Goal: Task Accomplishment & Management: Manage account settings

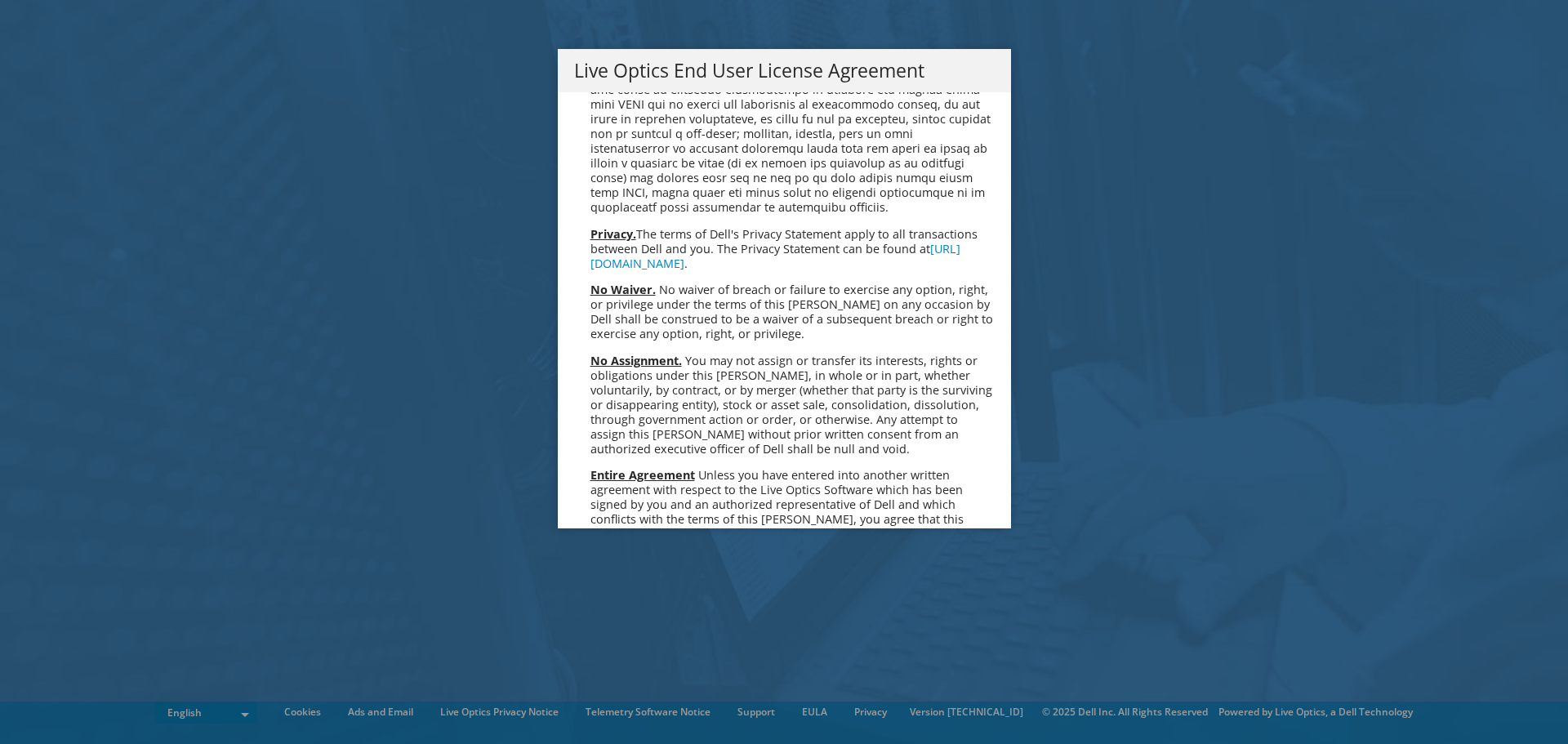
scroll to position [6175, 0]
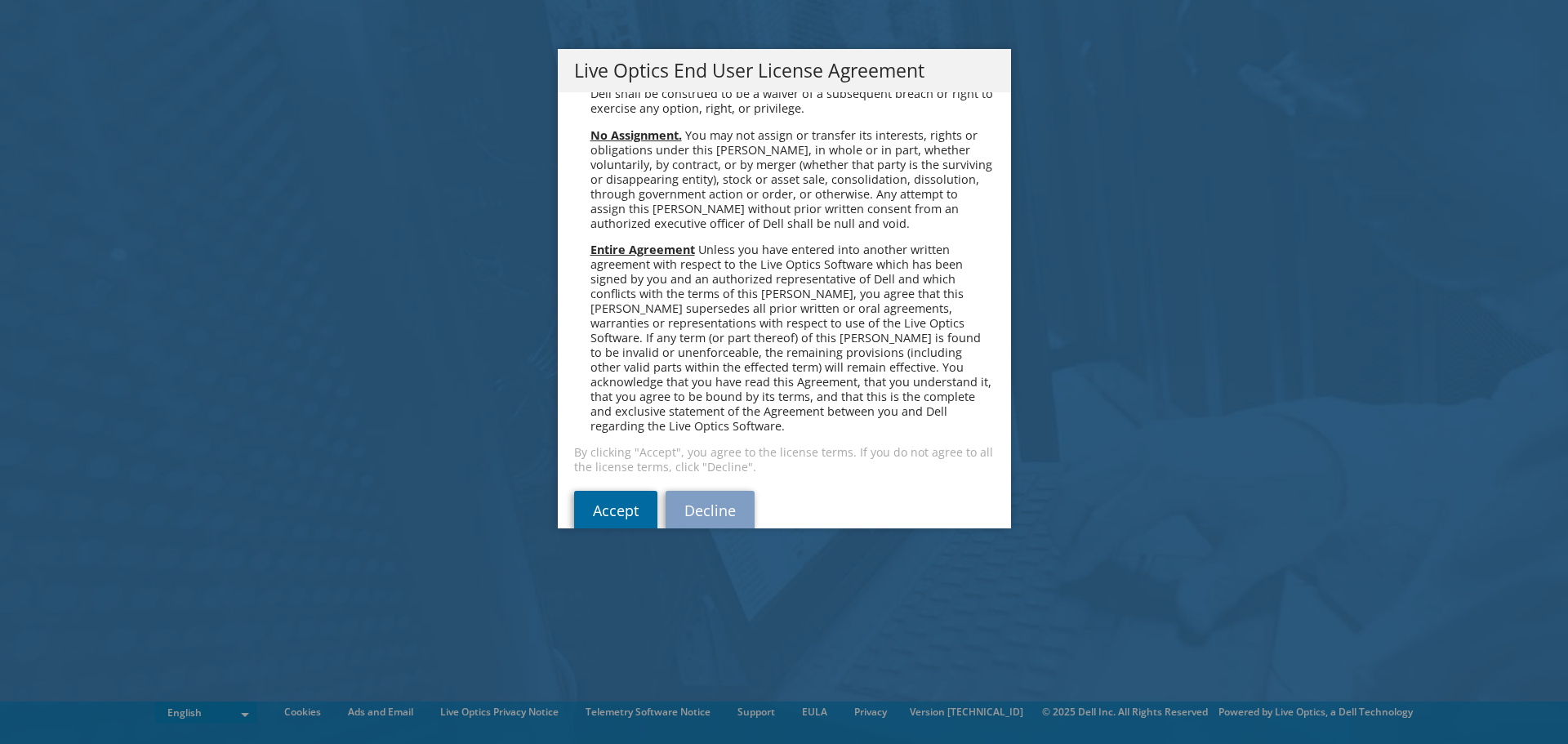
click at [615, 491] on link "Accept" at bounding box center [616, 510] width 84 height 39
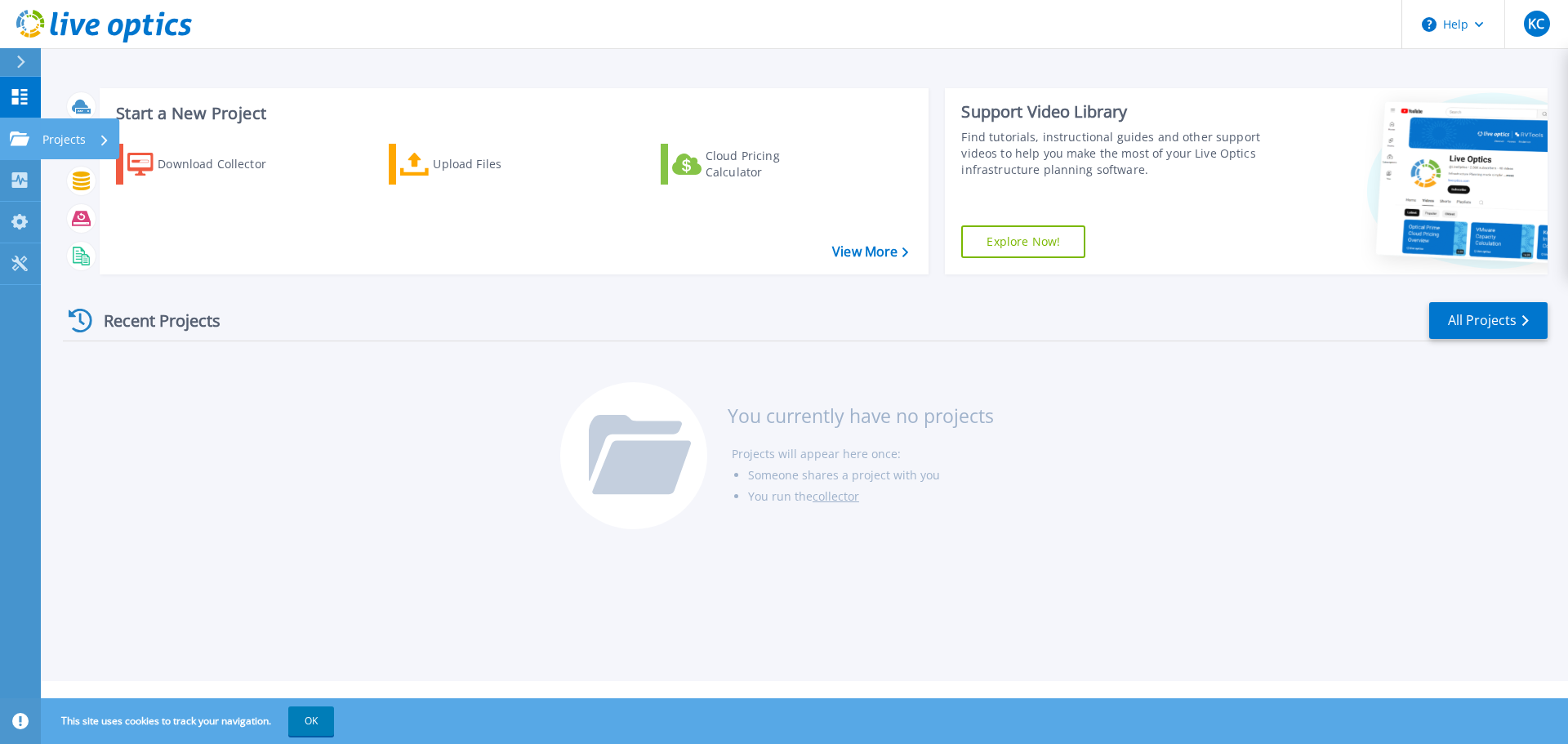
click at [24, 144] on icon at bounding box center [19, 138] width 20 height 14
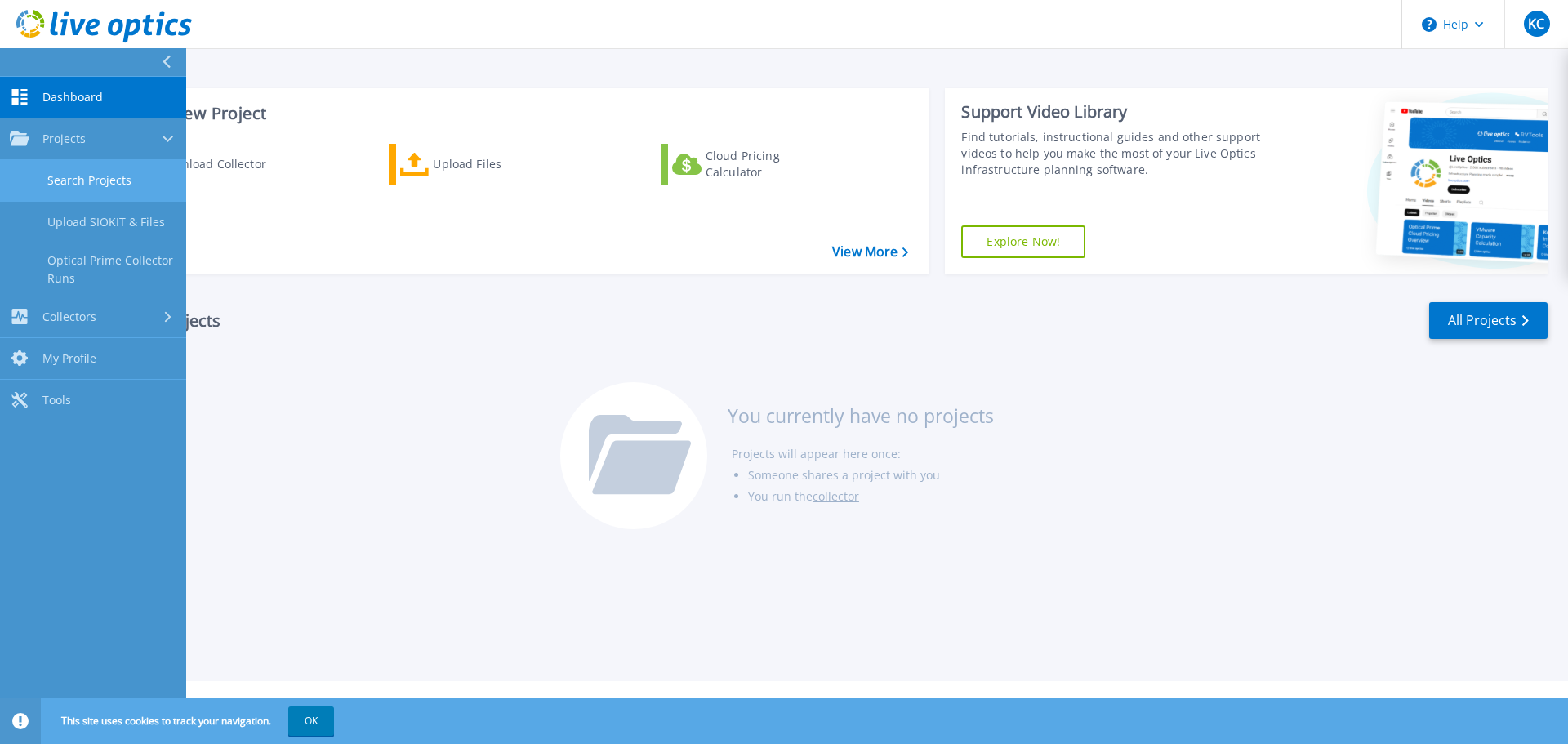
click at [74, 166] on link "Search Projects" at bounding box center [93, 181] width 186 height 42
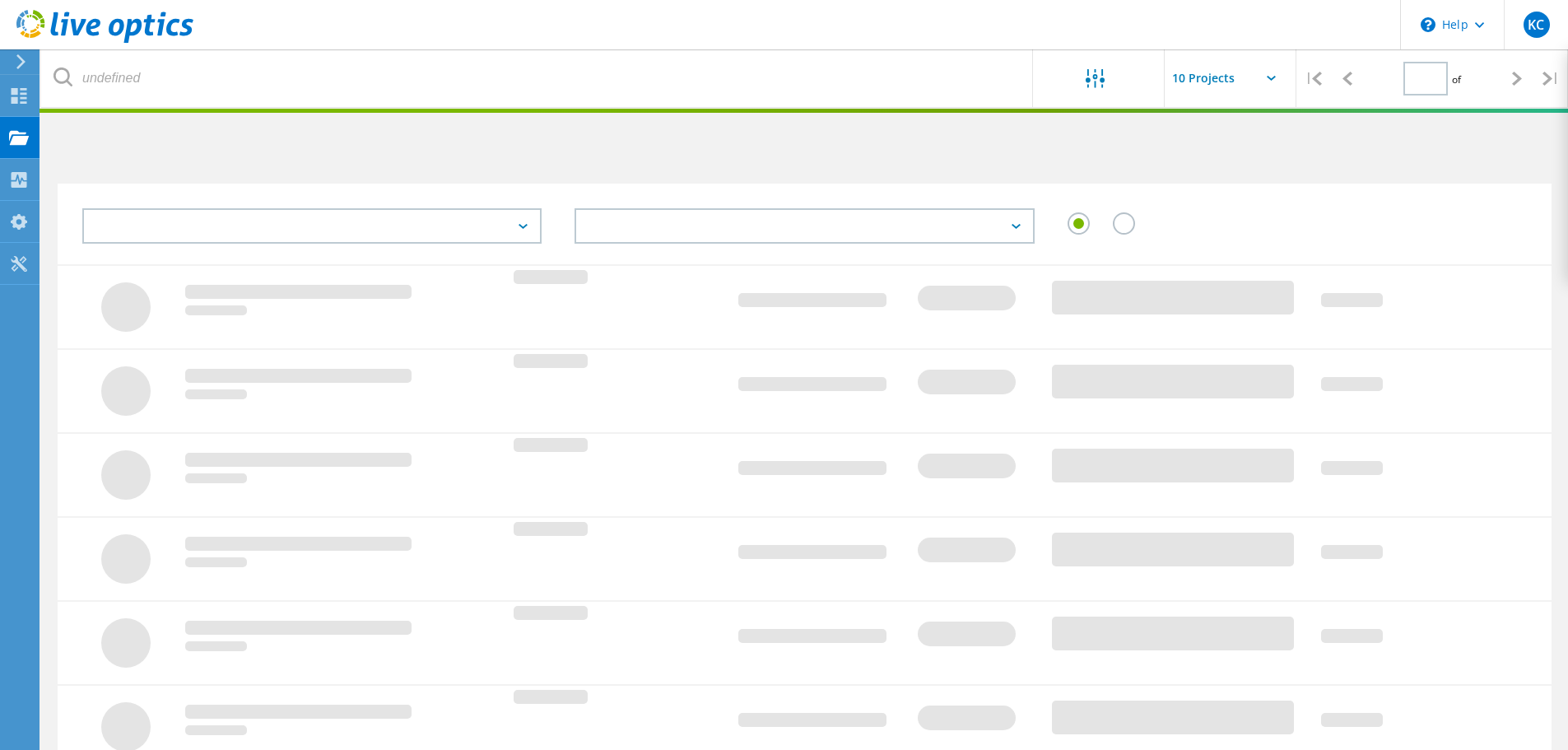
type input "1"
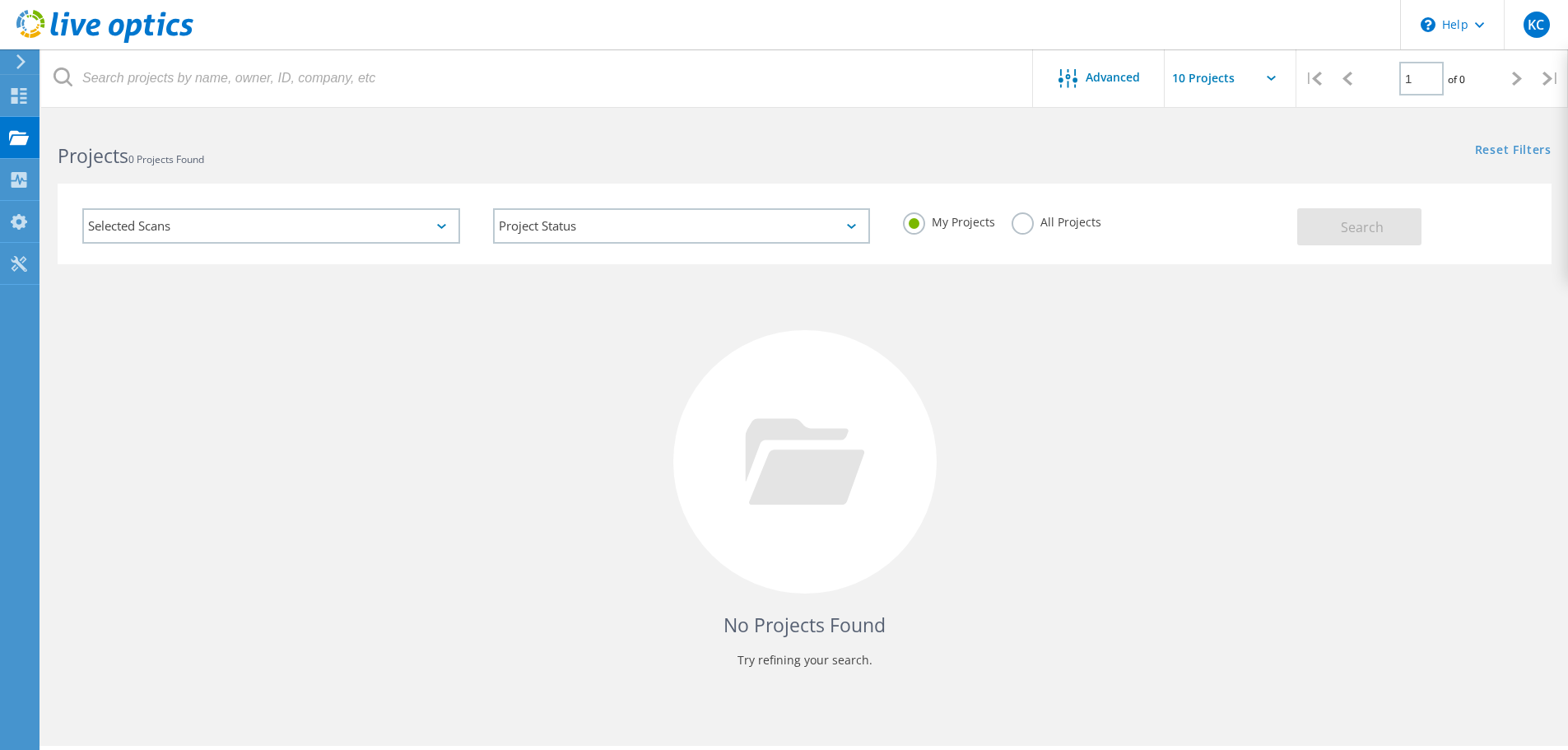
click at [258, 211] on div "Selected Scans" at bounding box center [271, 225] width 378 height 35
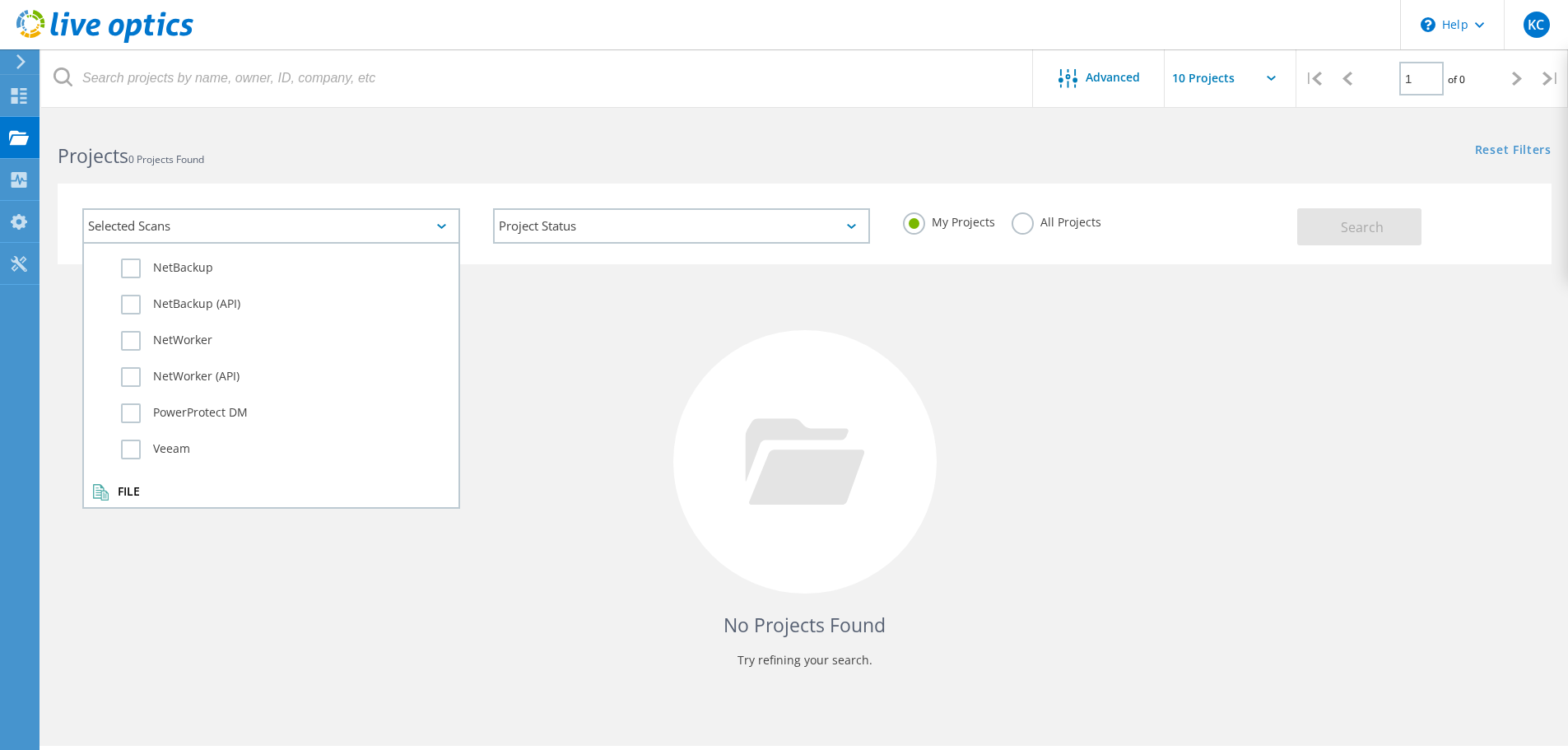
scroll to position [1157, 0]
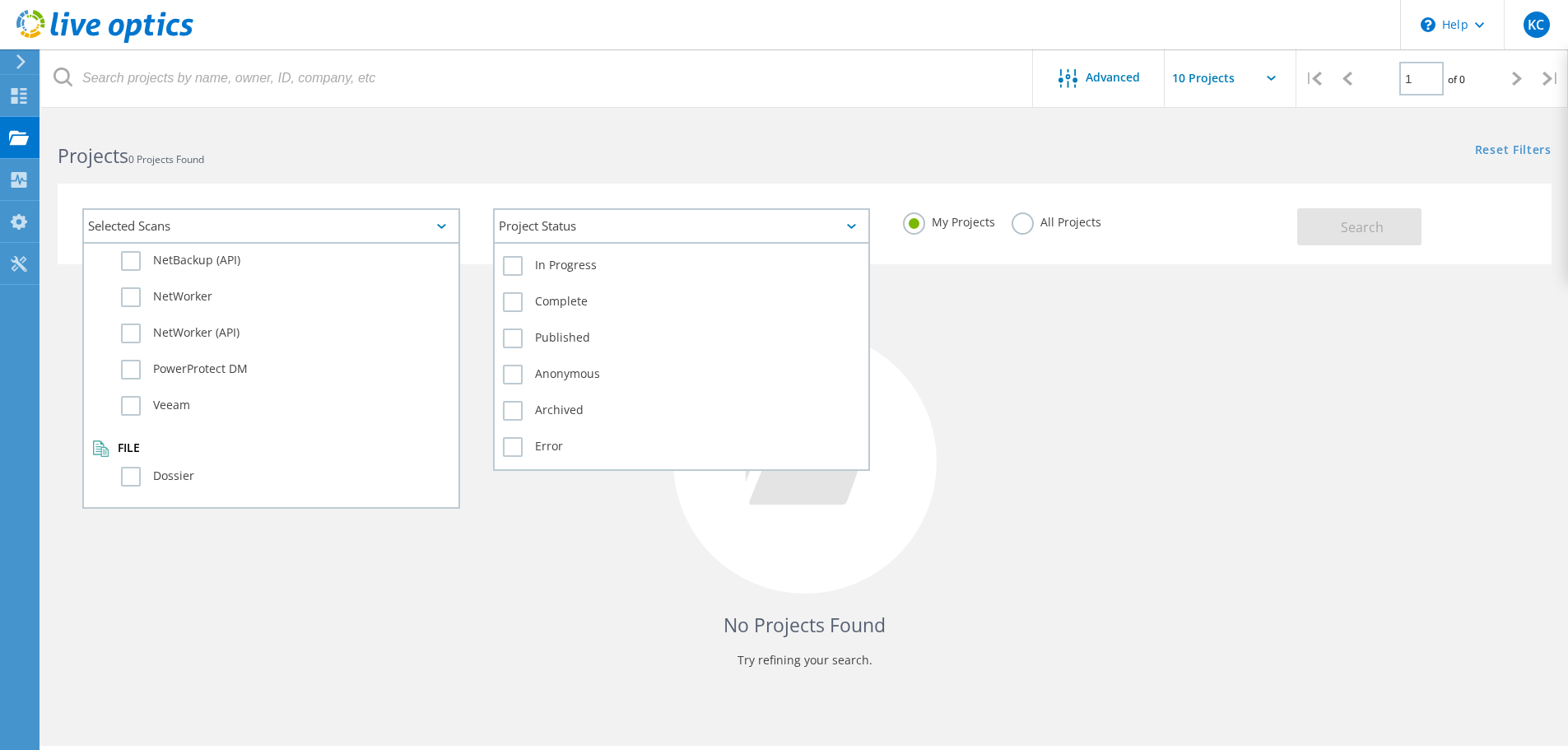
click at [611, 229] on div "Project Status" at bounding box center [681, 225] width 378 height 35
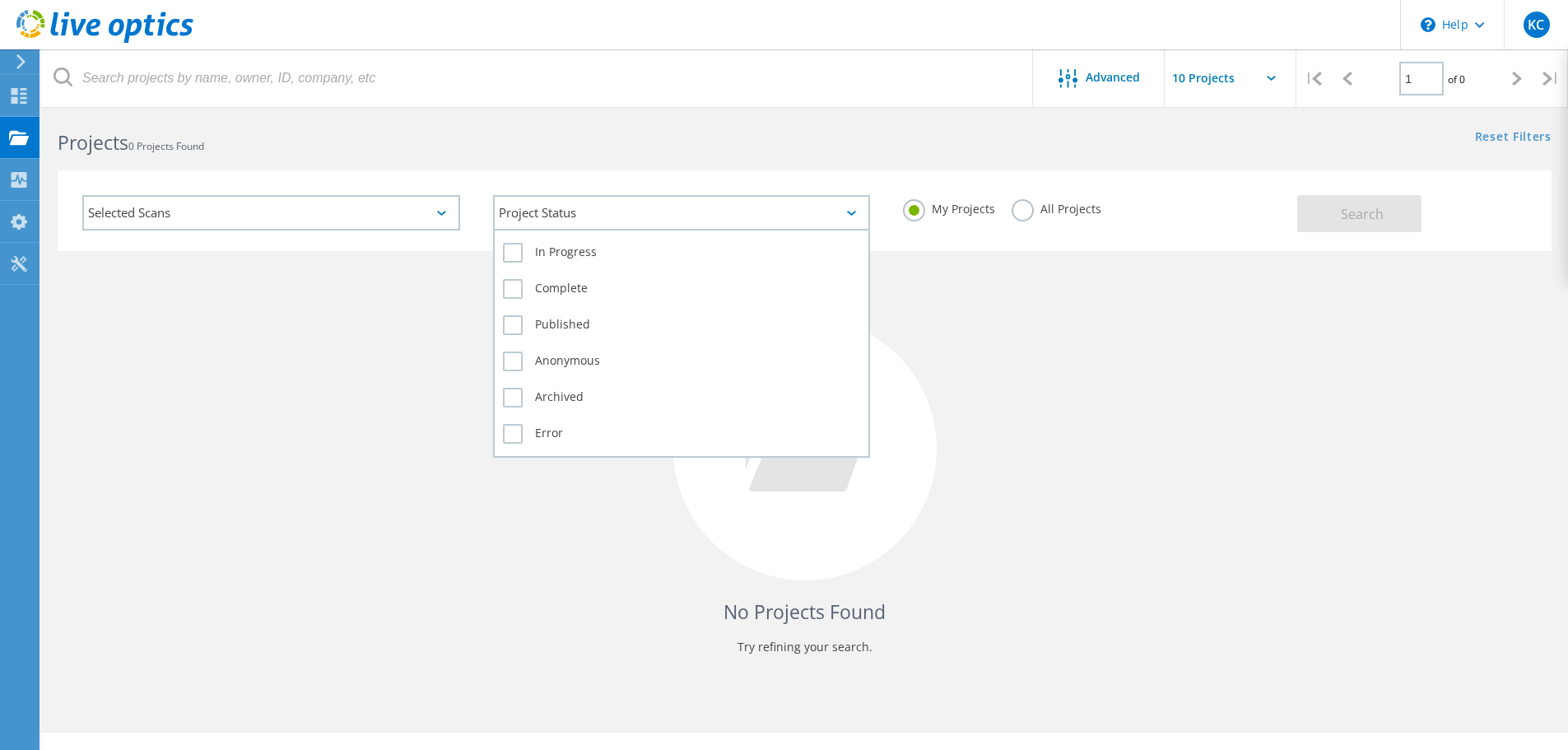
scroll to position [0, 0]
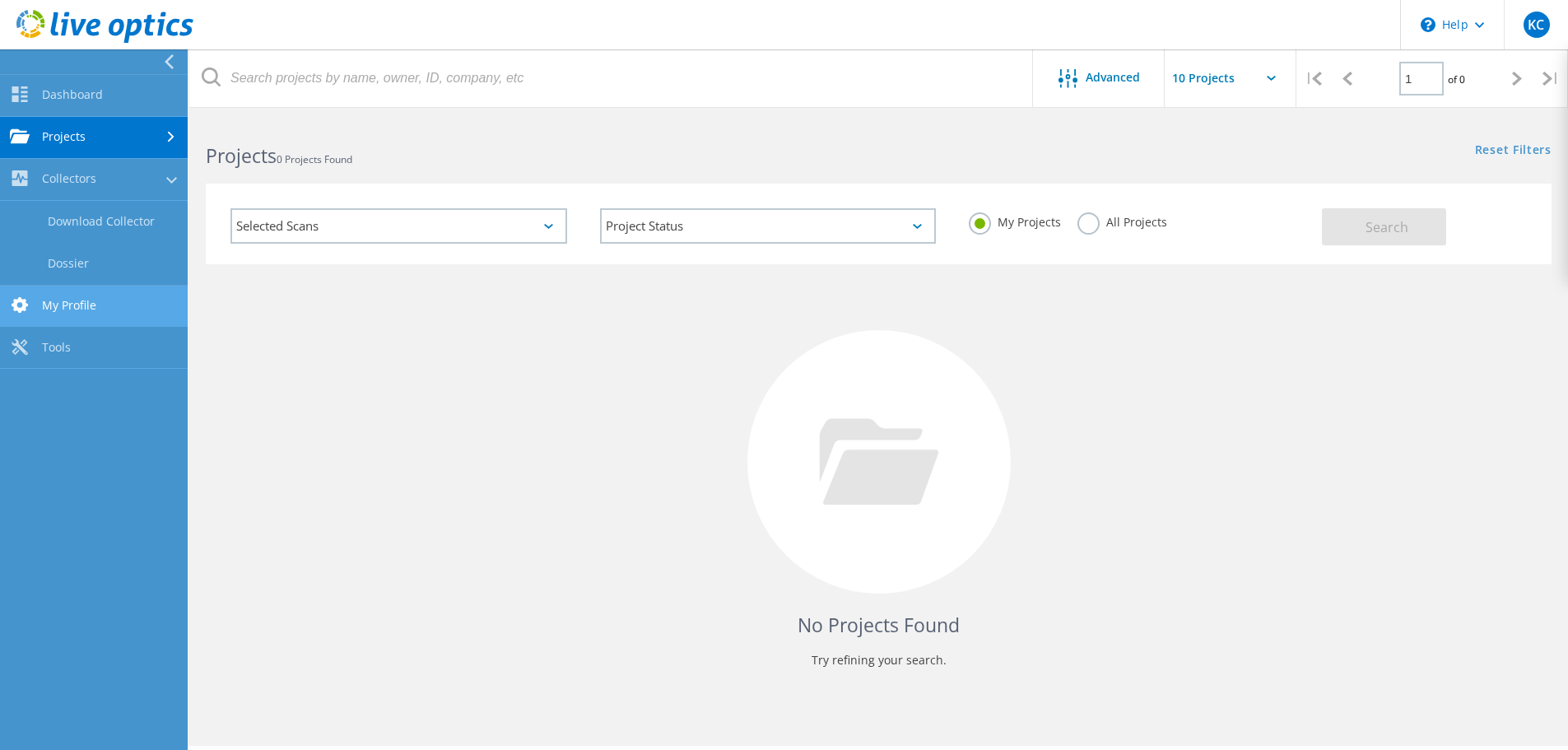
click at [65, 301] on link "My Profile" at bounding box center [94, 307] width 188 height 42
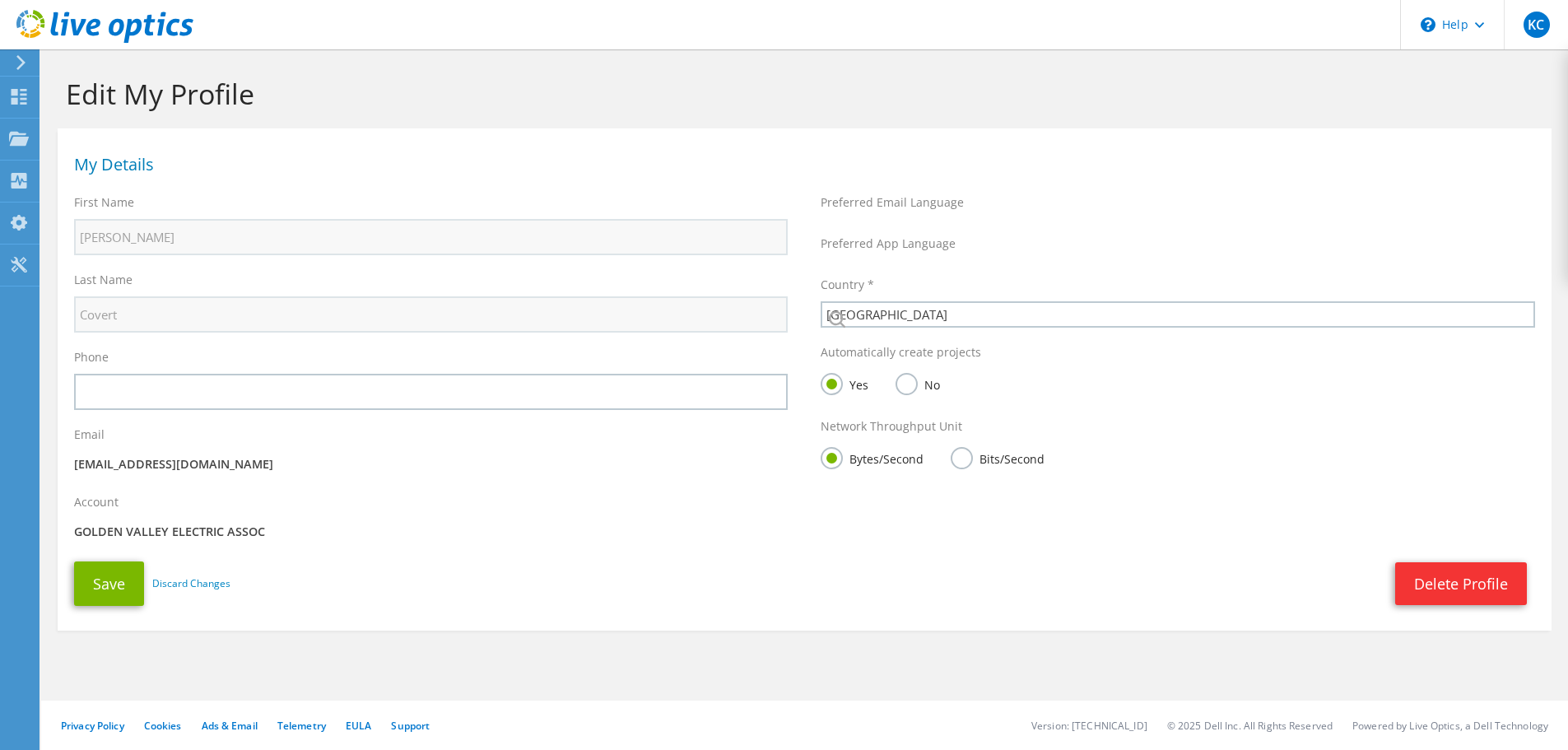
select select "224"
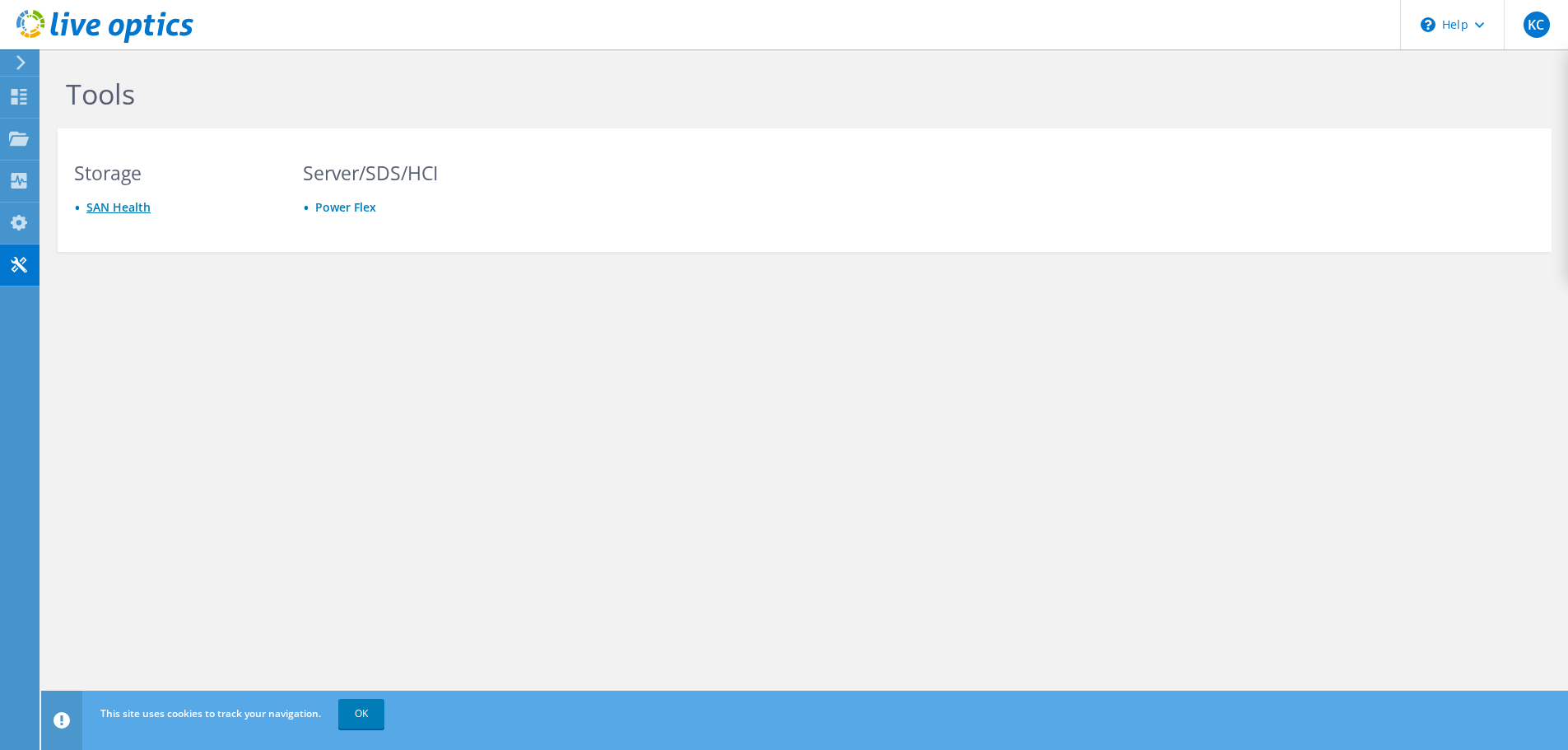
click at [141, 204] on link "SAN Health" at bounding box center [118, 207] width 64 height 16
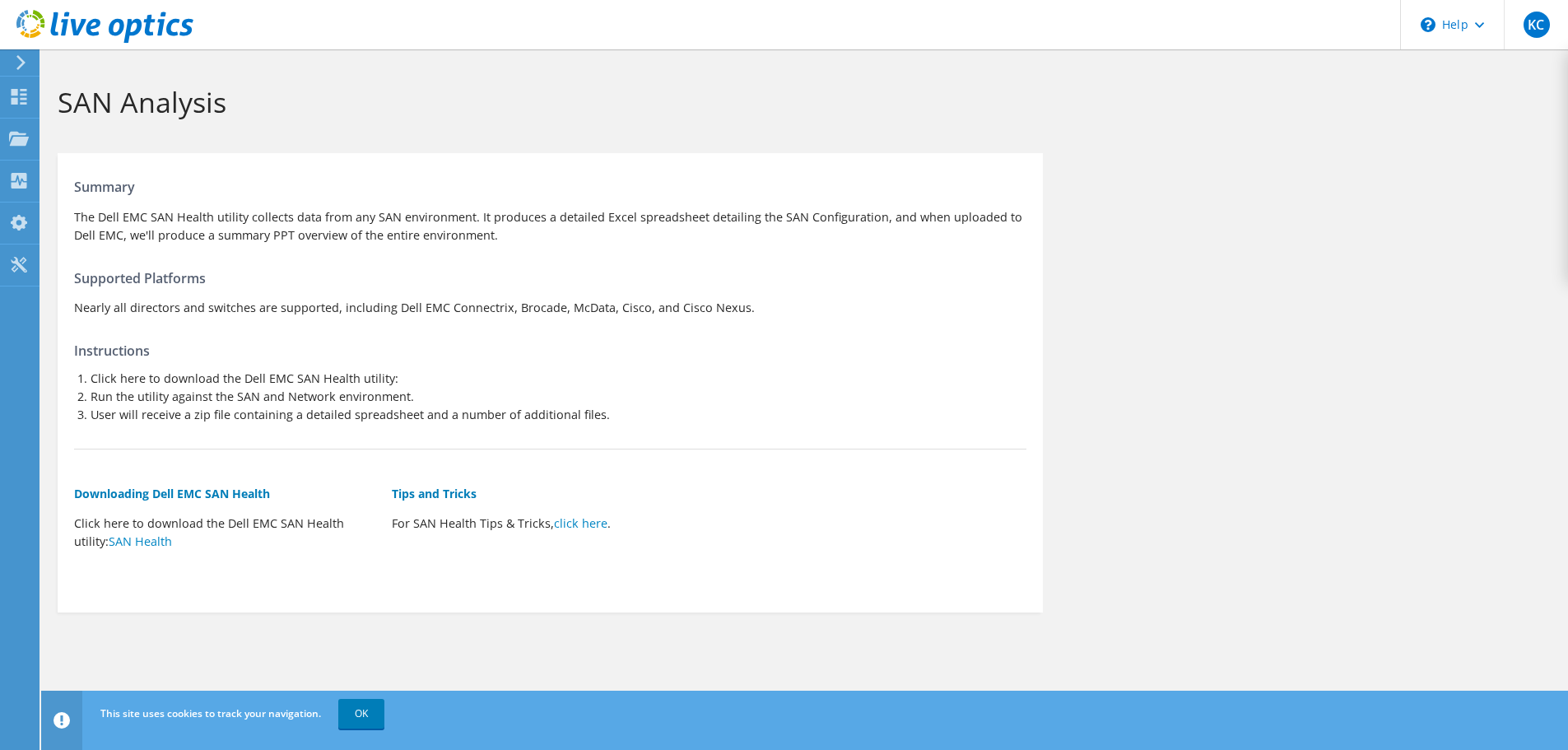
click at [12, 65] on div at bounding box center [18, 62] width 18 height 15
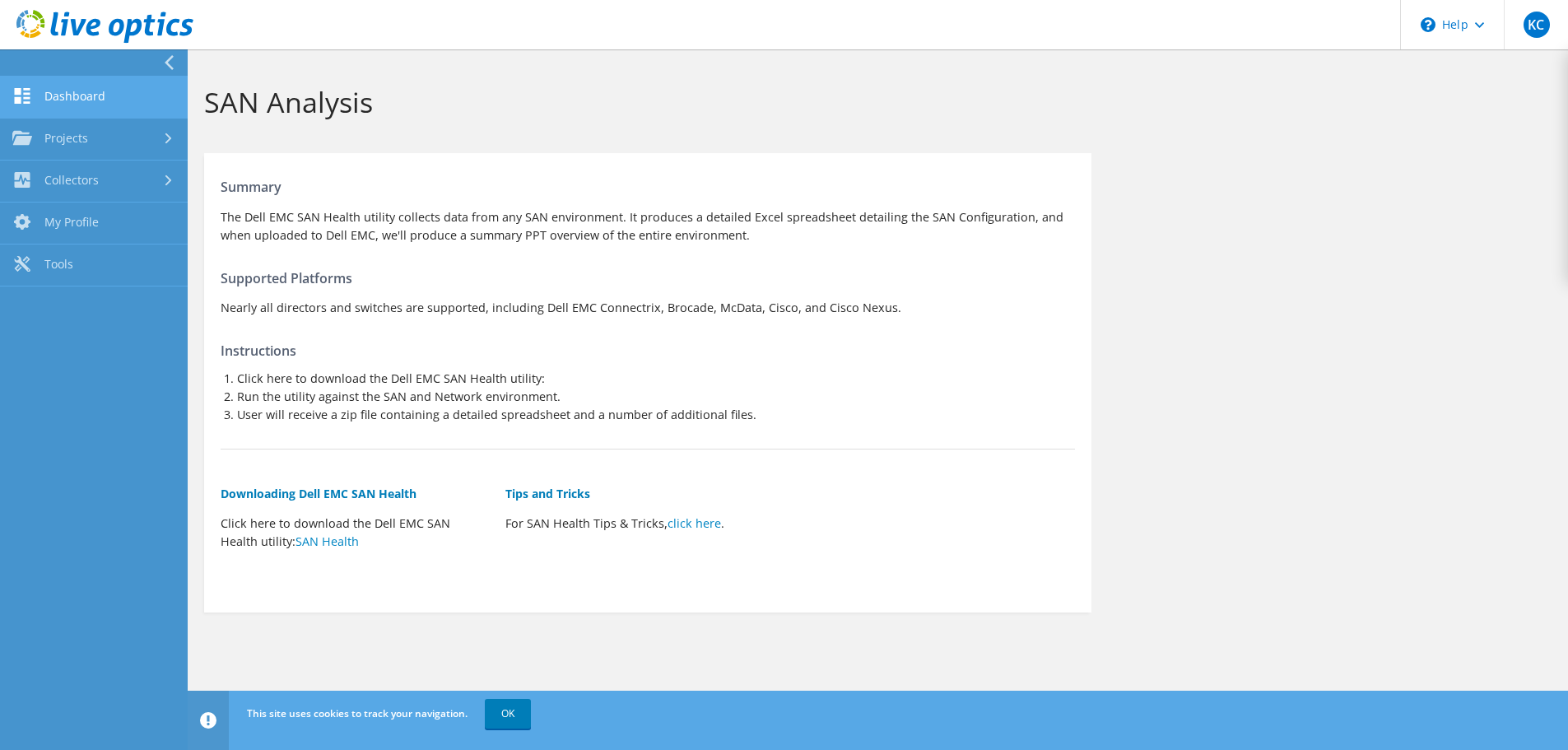
click at [140, 79] on link "Dashboard" at bounding box center [94, 97] width 188 height 42
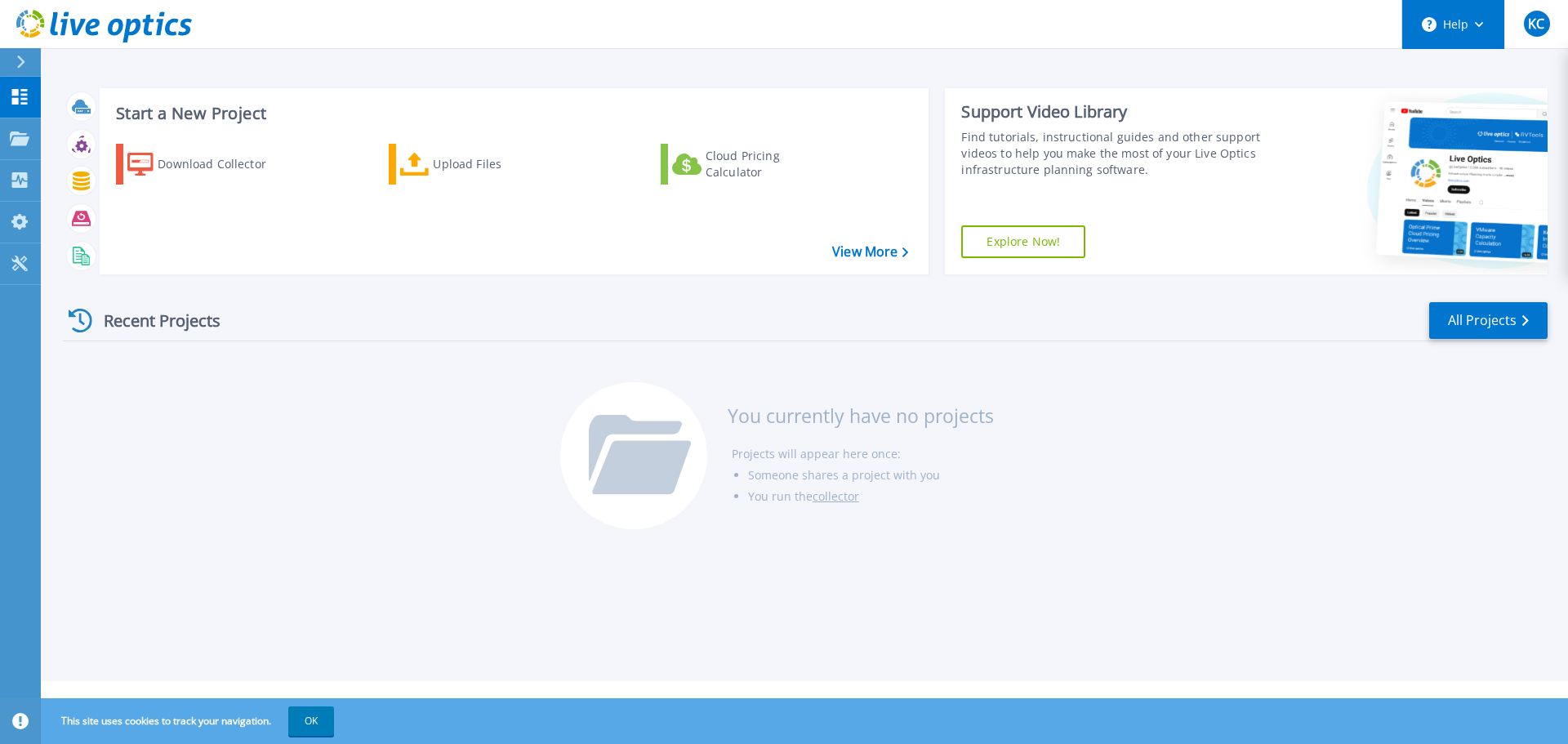
click at [1484, 28] on button "Help" at bounding box center [1452, 24] width 102 height 49
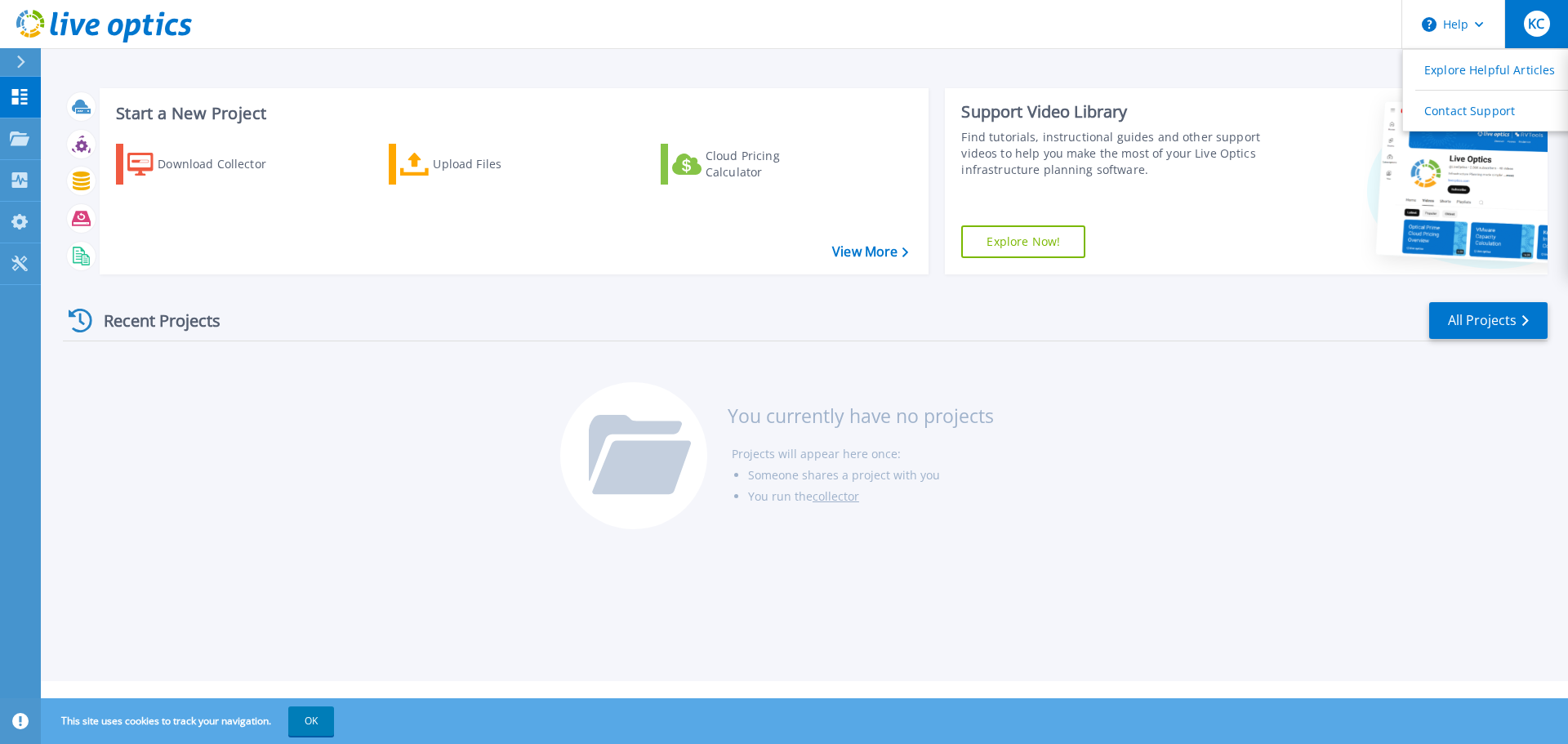
click at [1536, 18] on span "KC" at bounding box center [1536, 23] width 17 height 13
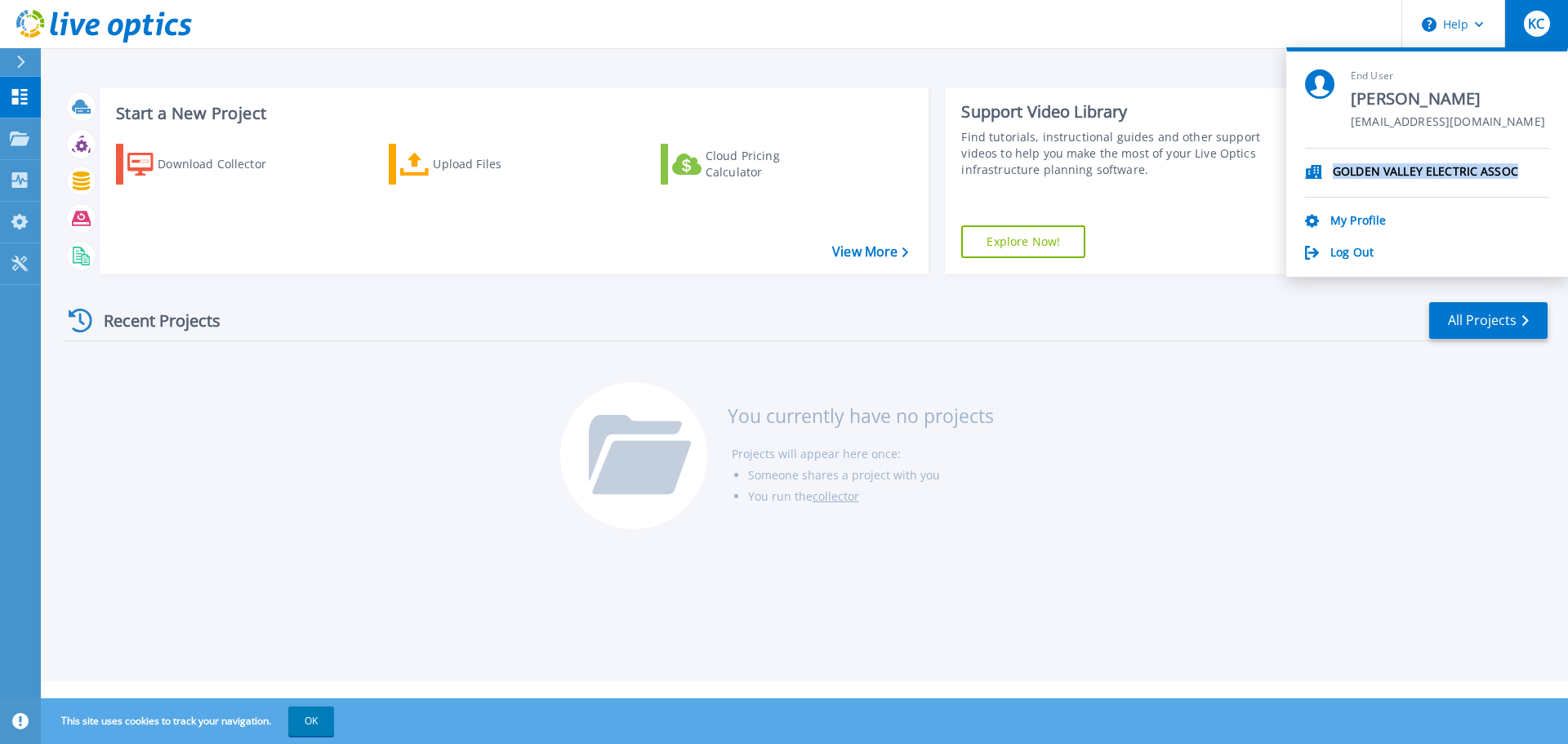
drag, startPoint x: 1337, startPoint y: 172, endPoint x: 1533, endPoint y: 171, distance: 196.0
click at [1533, 171] on li "GOLDEN VALLEY ELECTRIC ASSOC" at bounding box center [1427, 173] width 245 height 49
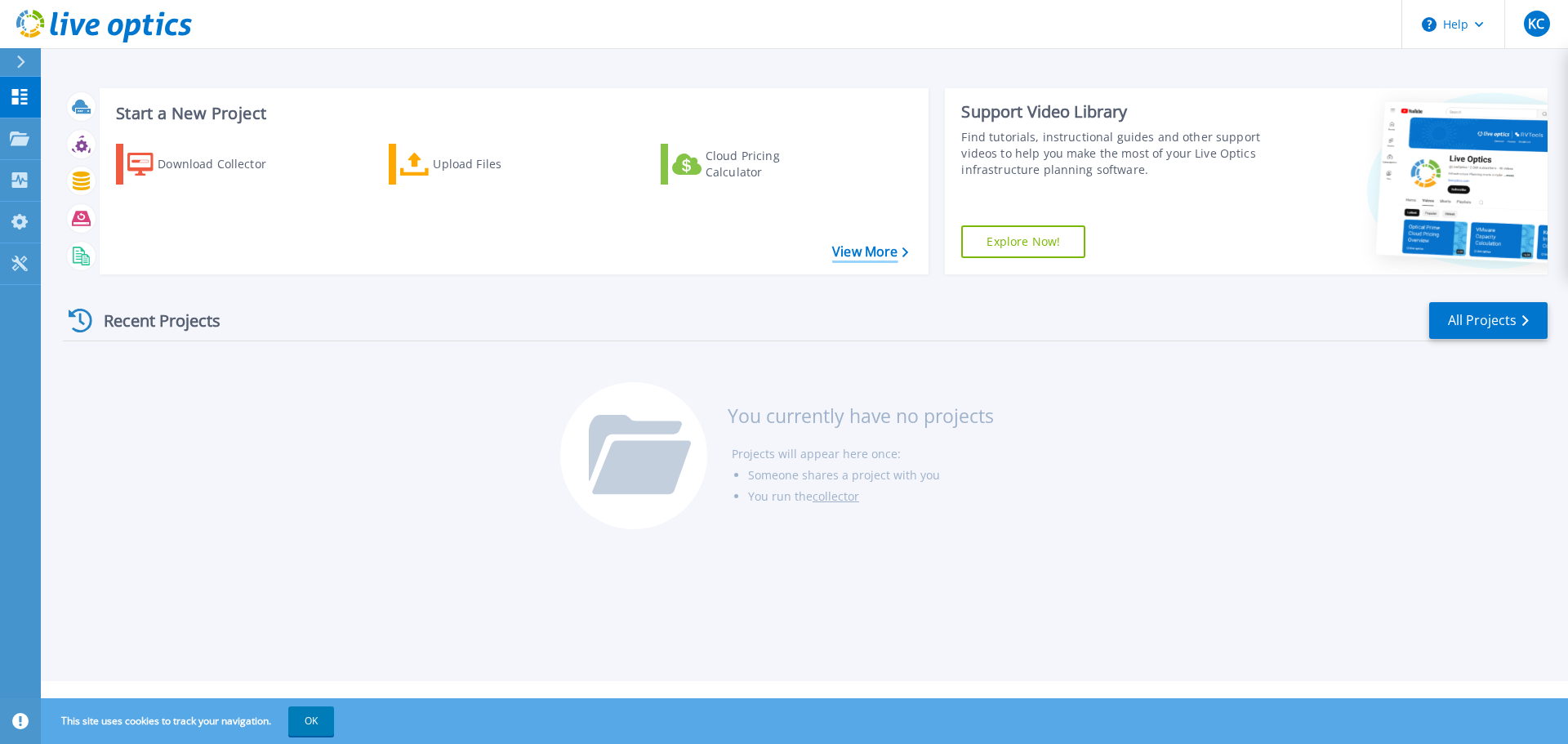
click at [870, 251] on link "View More" at bounding box center [869, 252] width 76 height 16
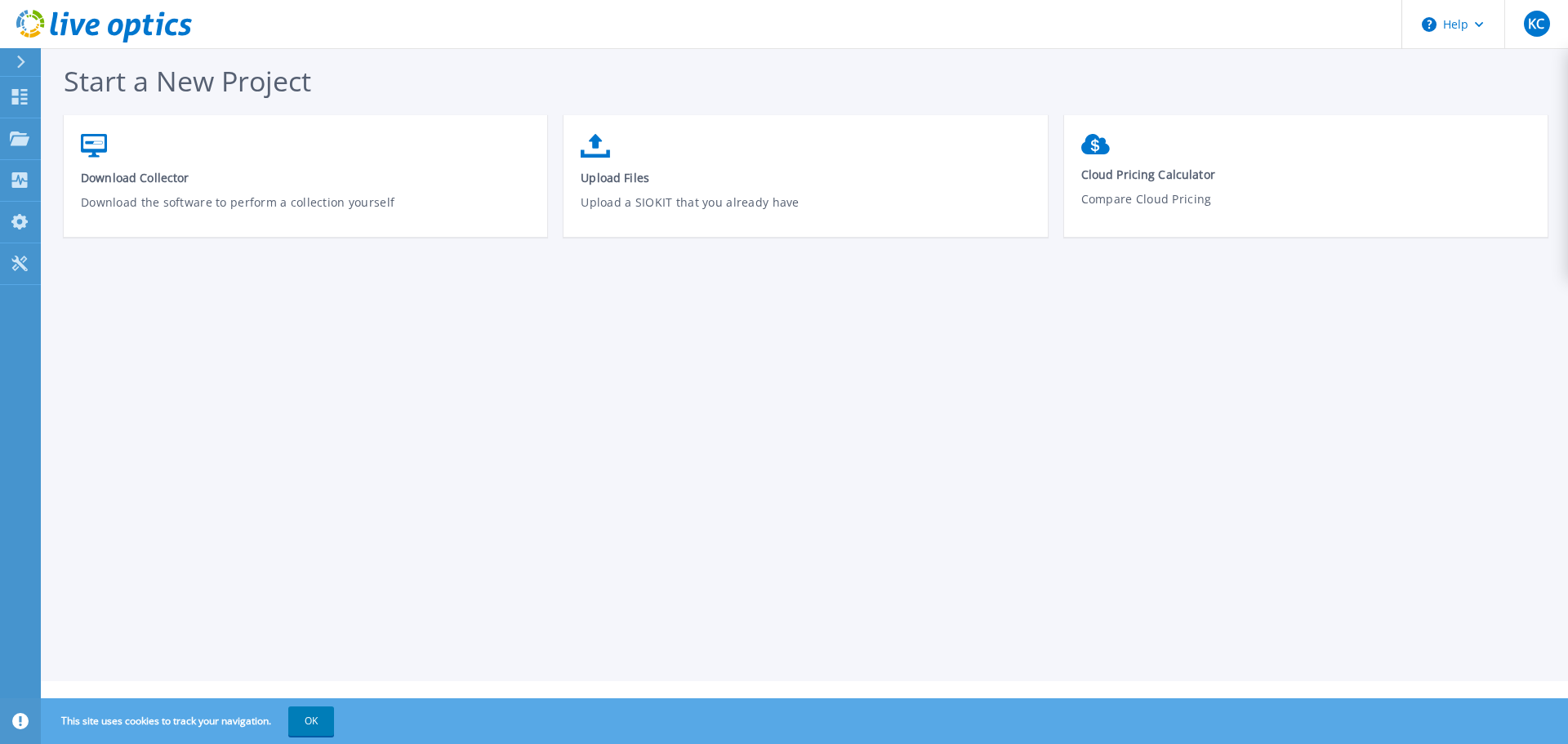
click at [23, 50] on div at bounding box center [28, 62] width 26 height 28
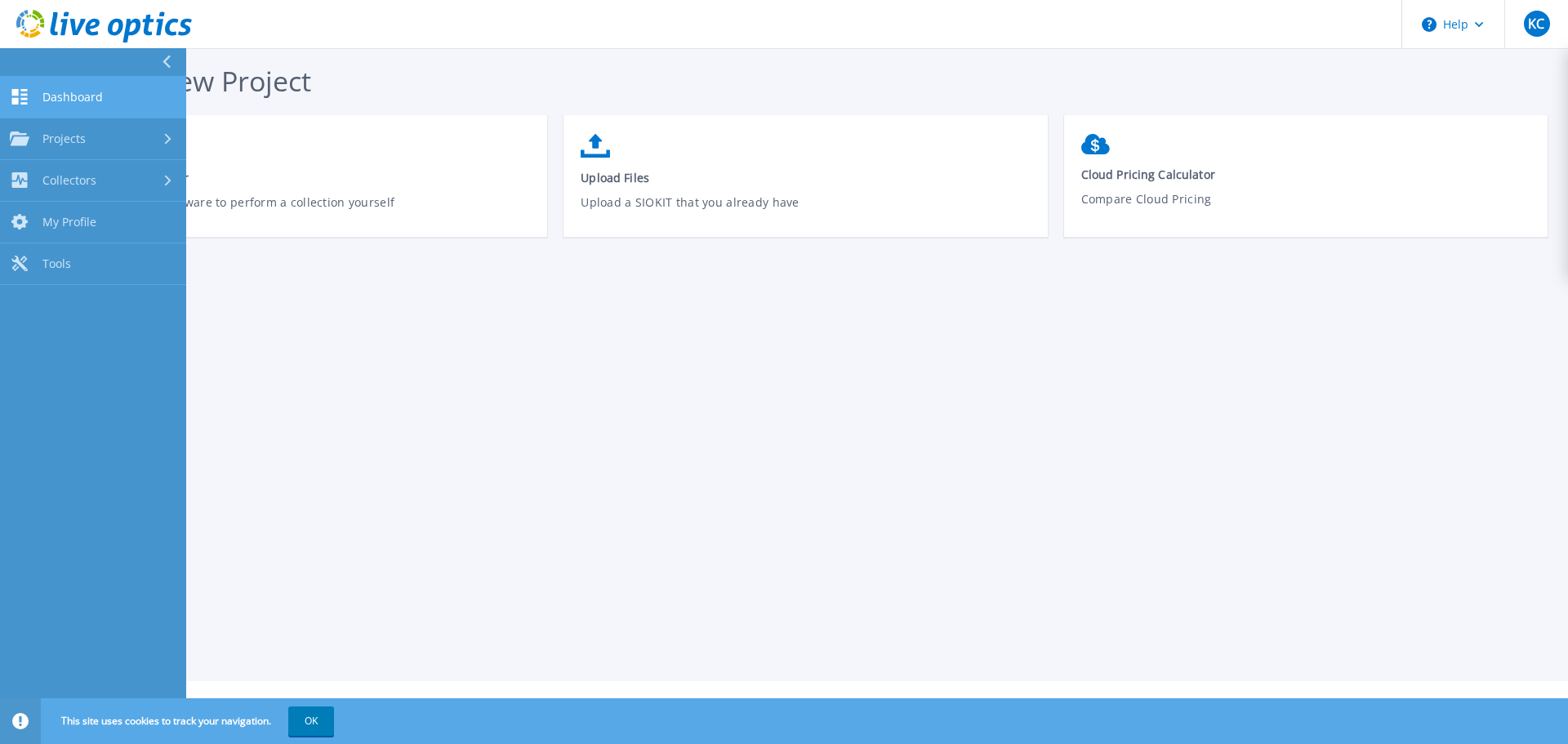
click at [66, 110] on link "Dashboard Dashboard" at bounding box center [93, 97] width 186 height 42
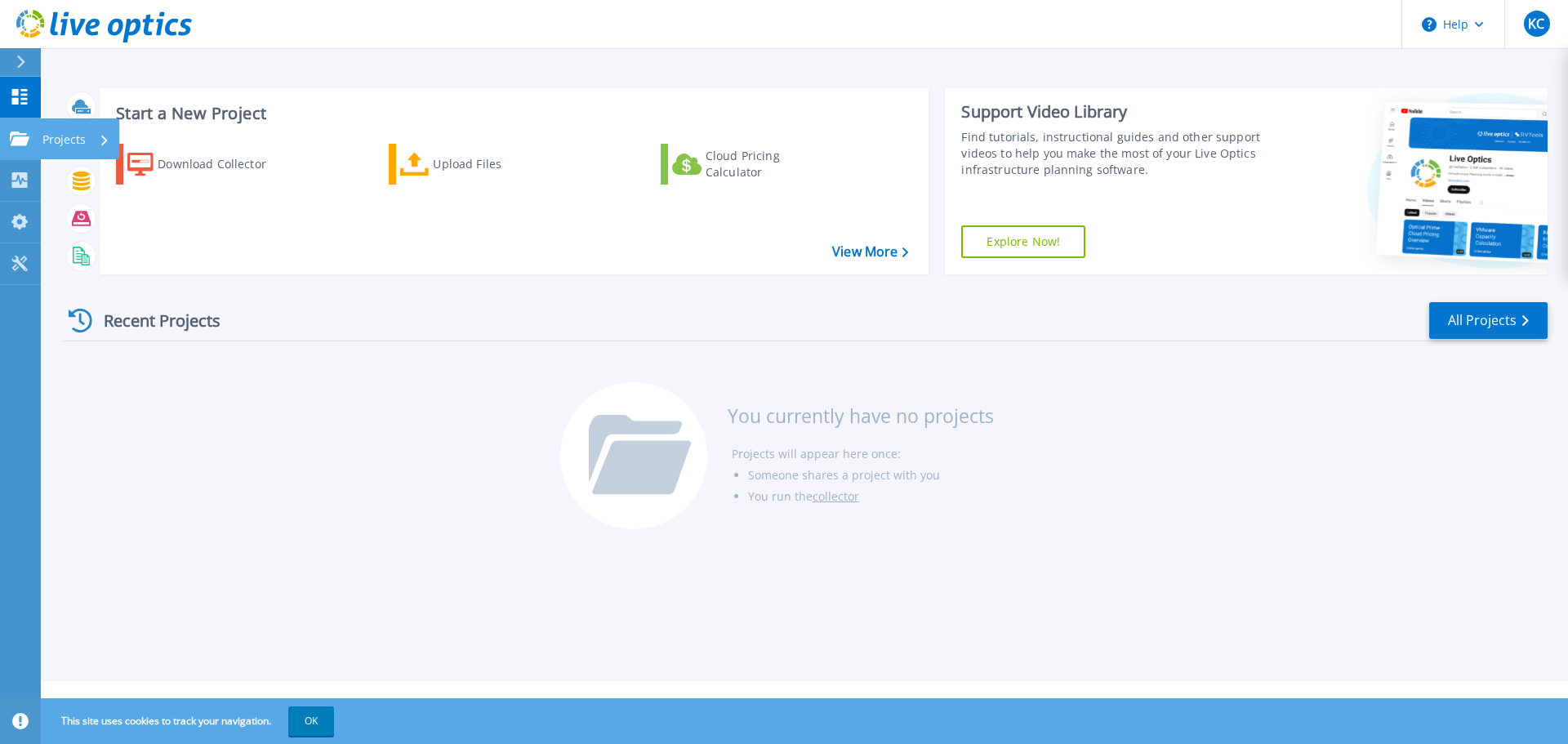
click at [31, 137] on link "Projects Projects" at bounding box center [20, 139] width 41 height 42
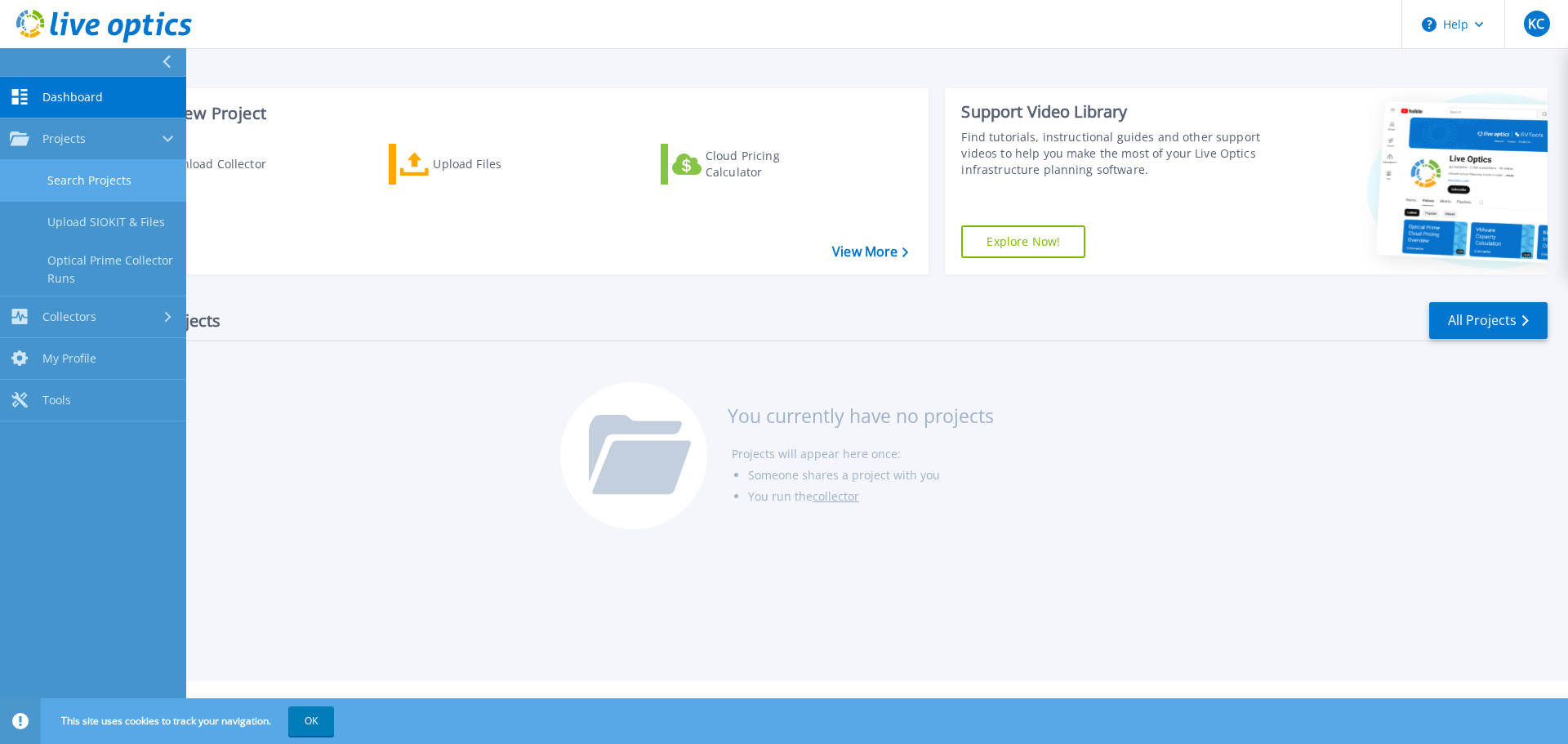
click at [53, 175] on link "Search Projects" at bounding box center [93, 181] width 186 height 42
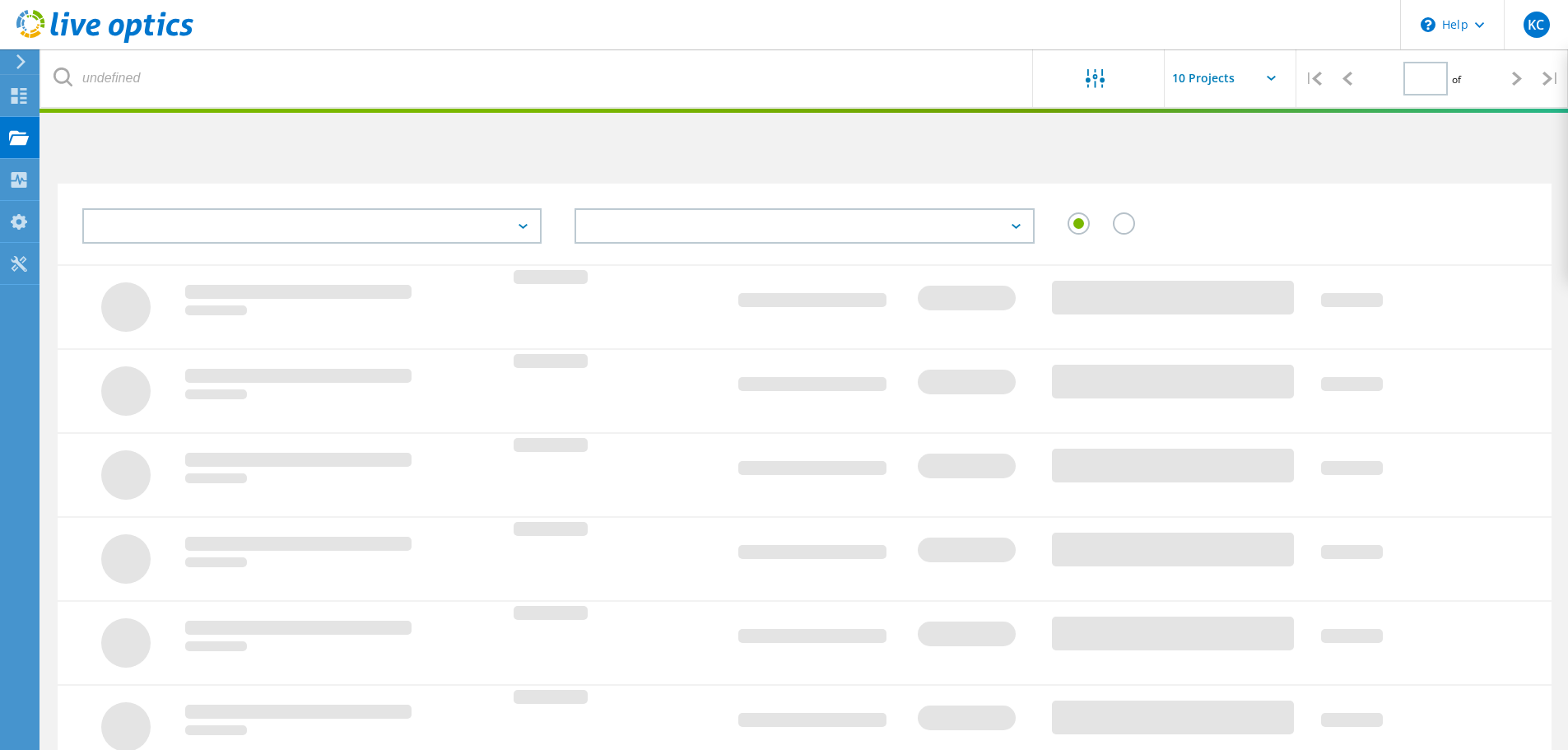
type input "1"
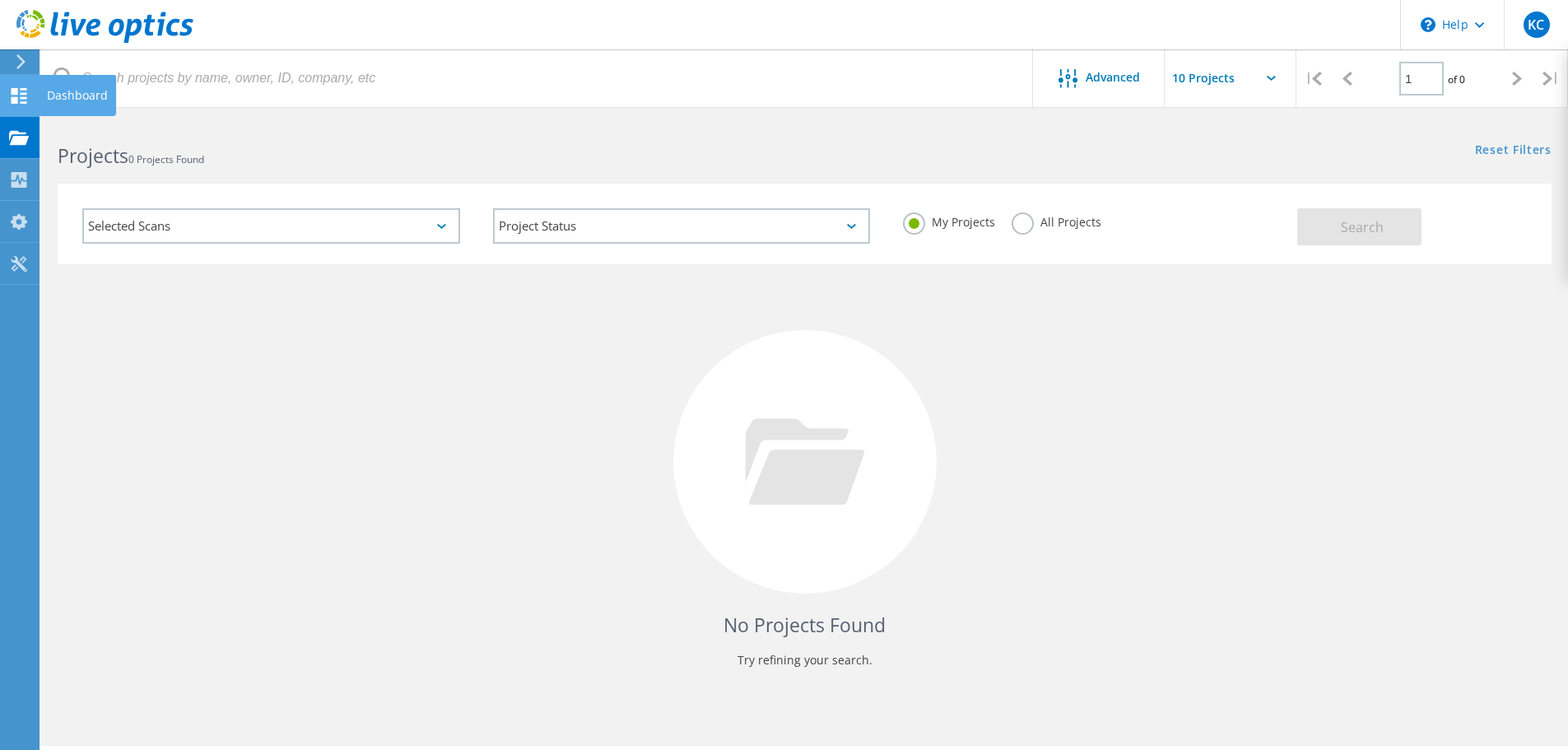
click at [20, 97] on use at bounding box center [19, 96] width 16 height 16
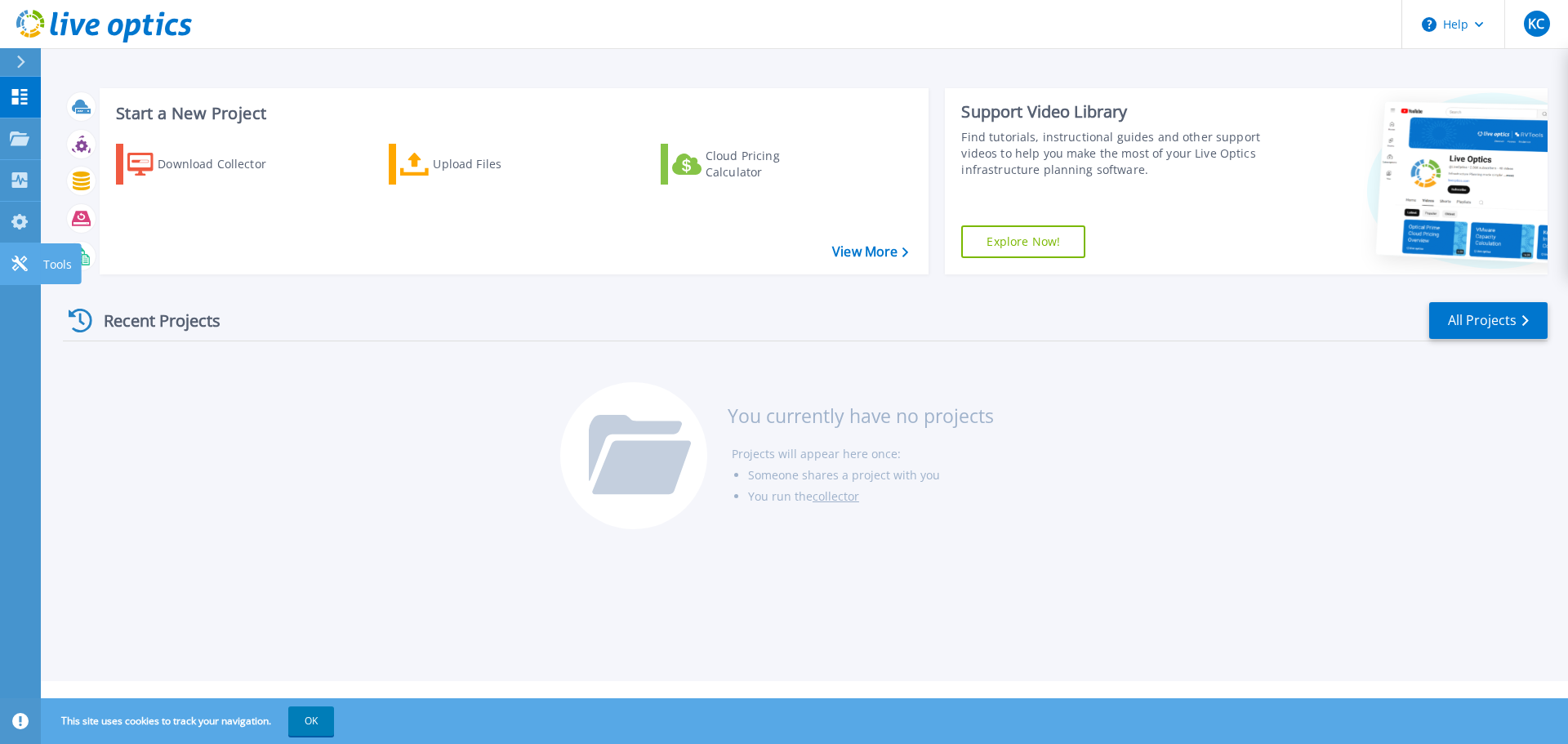
click at [23, 260] on icon at bounding box center [19, 264] width 20 height 16
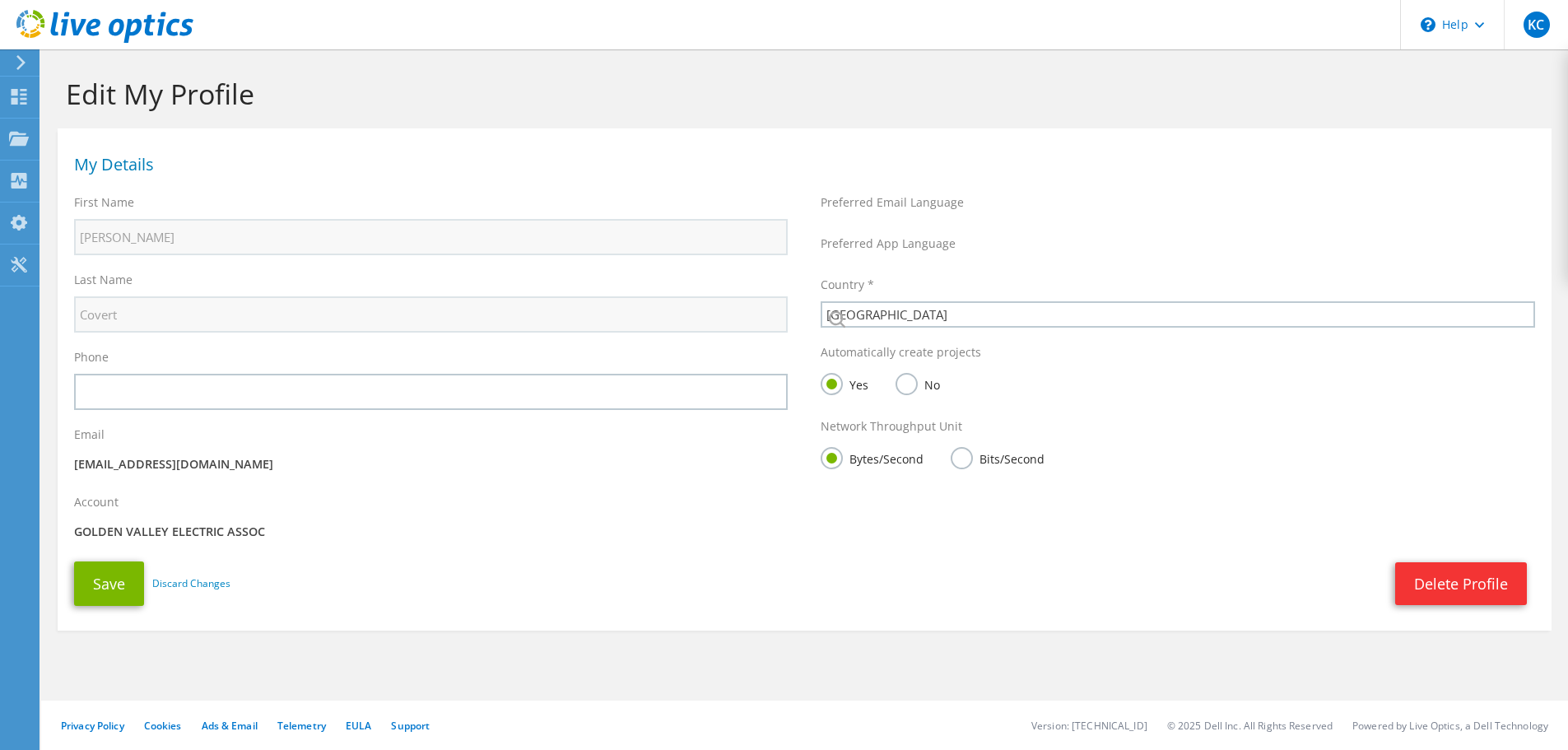
select select "224"
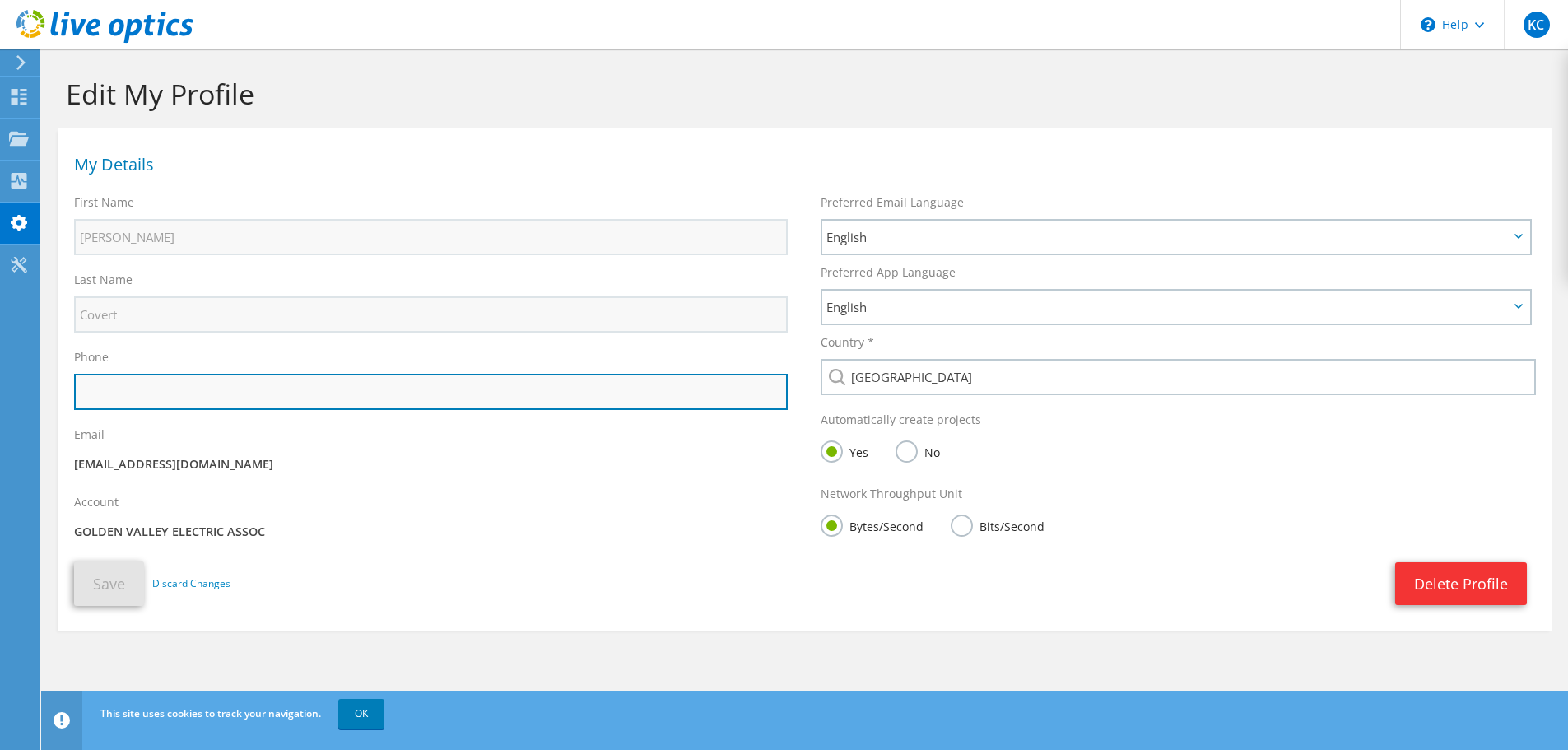
click at [235, 376] on input "text" at bounding box center [431, 391] width 714 height 36
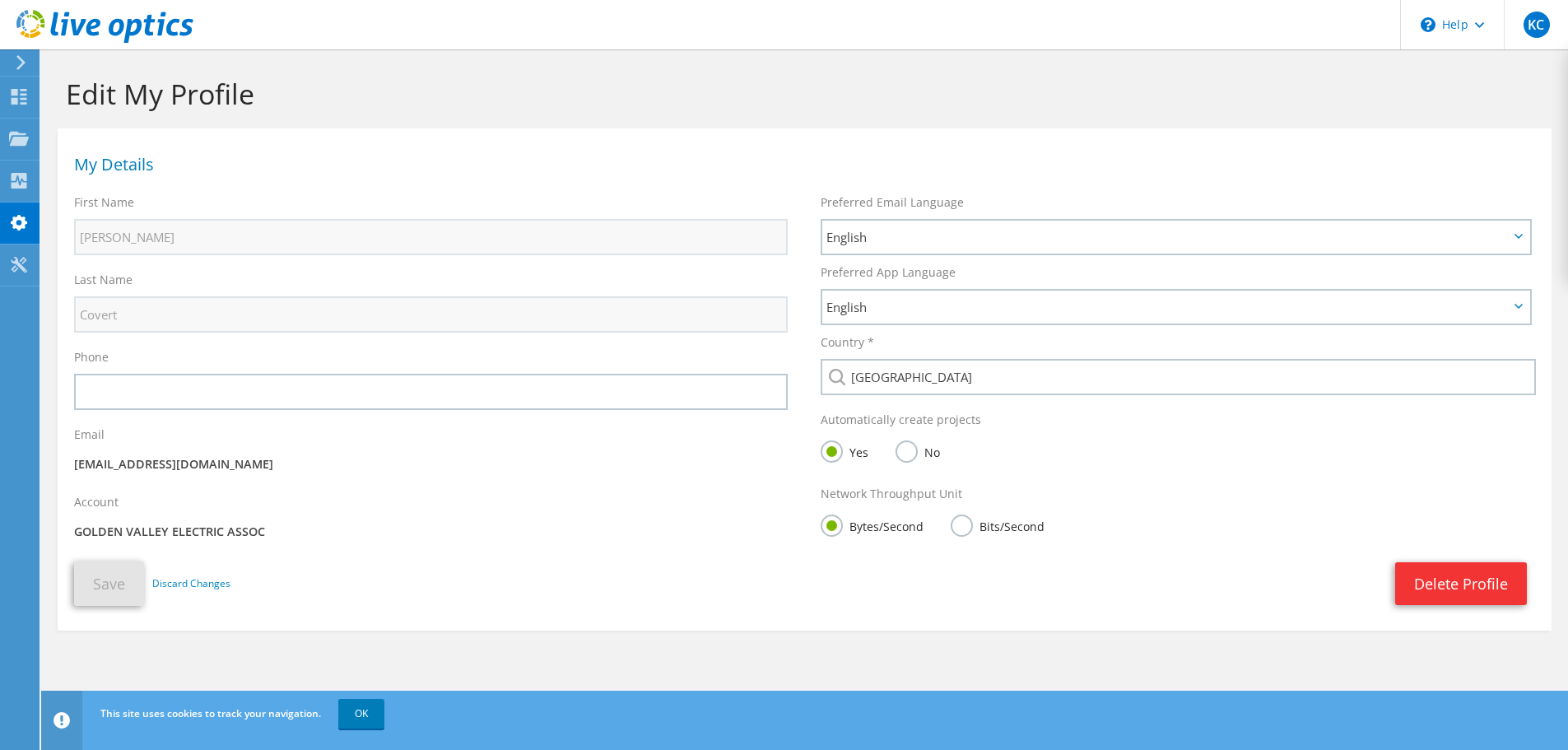
click at [149, 526] on p "GOLDEN VALLEY ELECTRIC ASSOC" at bounding box center [431, 532] width 714 height 18
click at [329, 528] on p "GOLDEN VALLEY ELECTRIC ASSOC" at bounding box center [431, 532] width 714 height 18
click at [1432, 585] on link "Delete Profile" at bounding box center [1461, 583] width 132 height 43
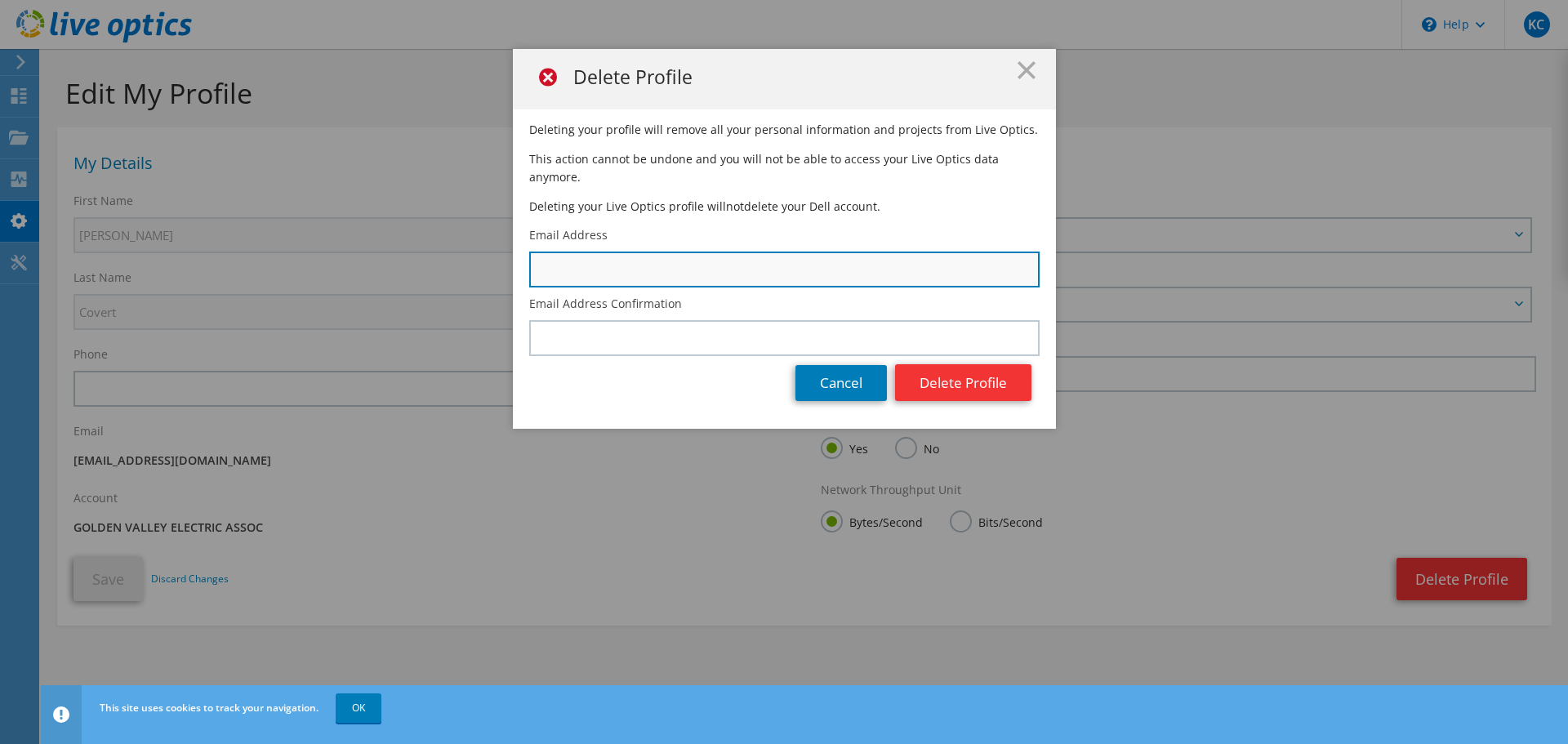
click at [662, 251] on input "text" at bounding box center [784, 269] width 511 height 36
type input "kcovert@gshealth.org"
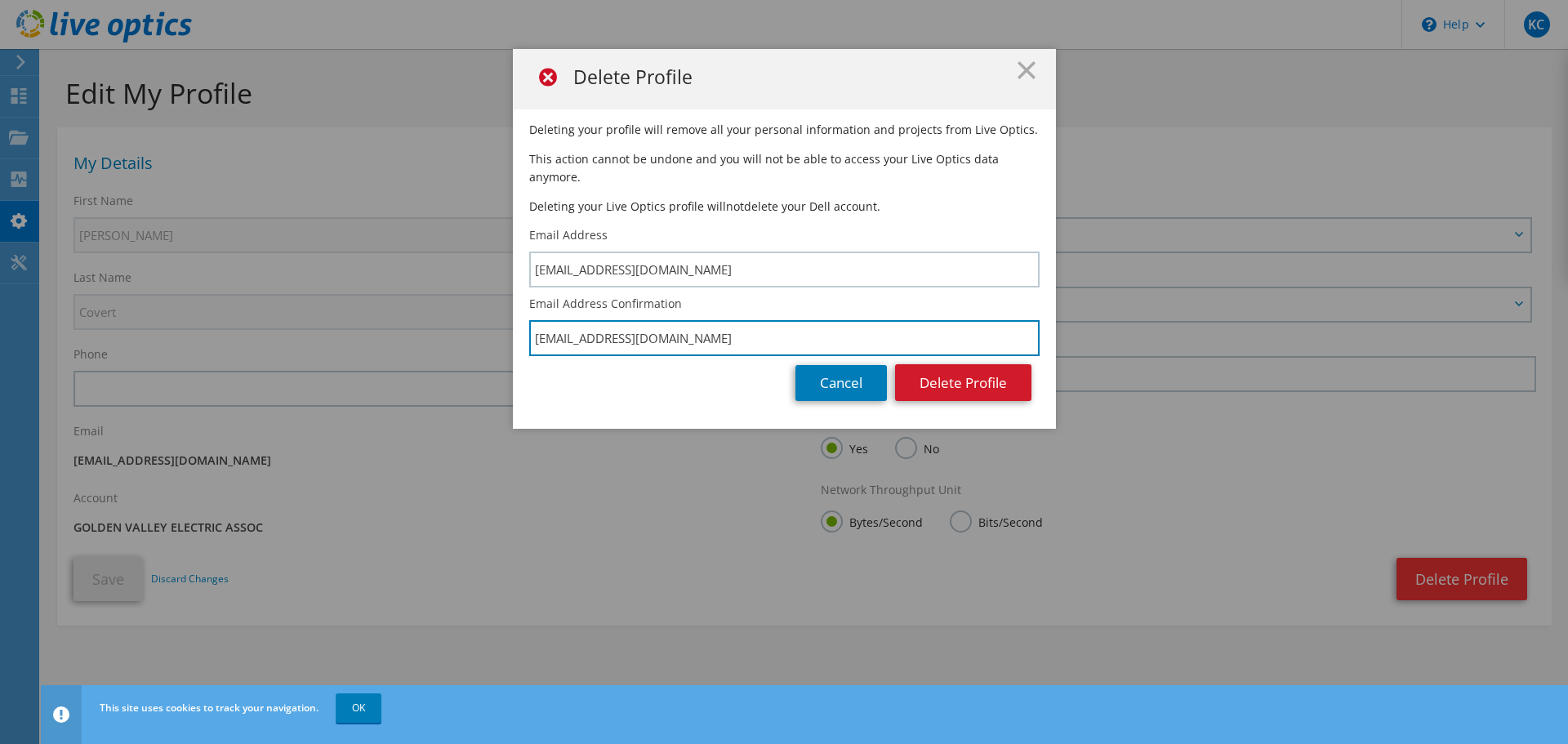
type input "kcovert@gshealth.org"
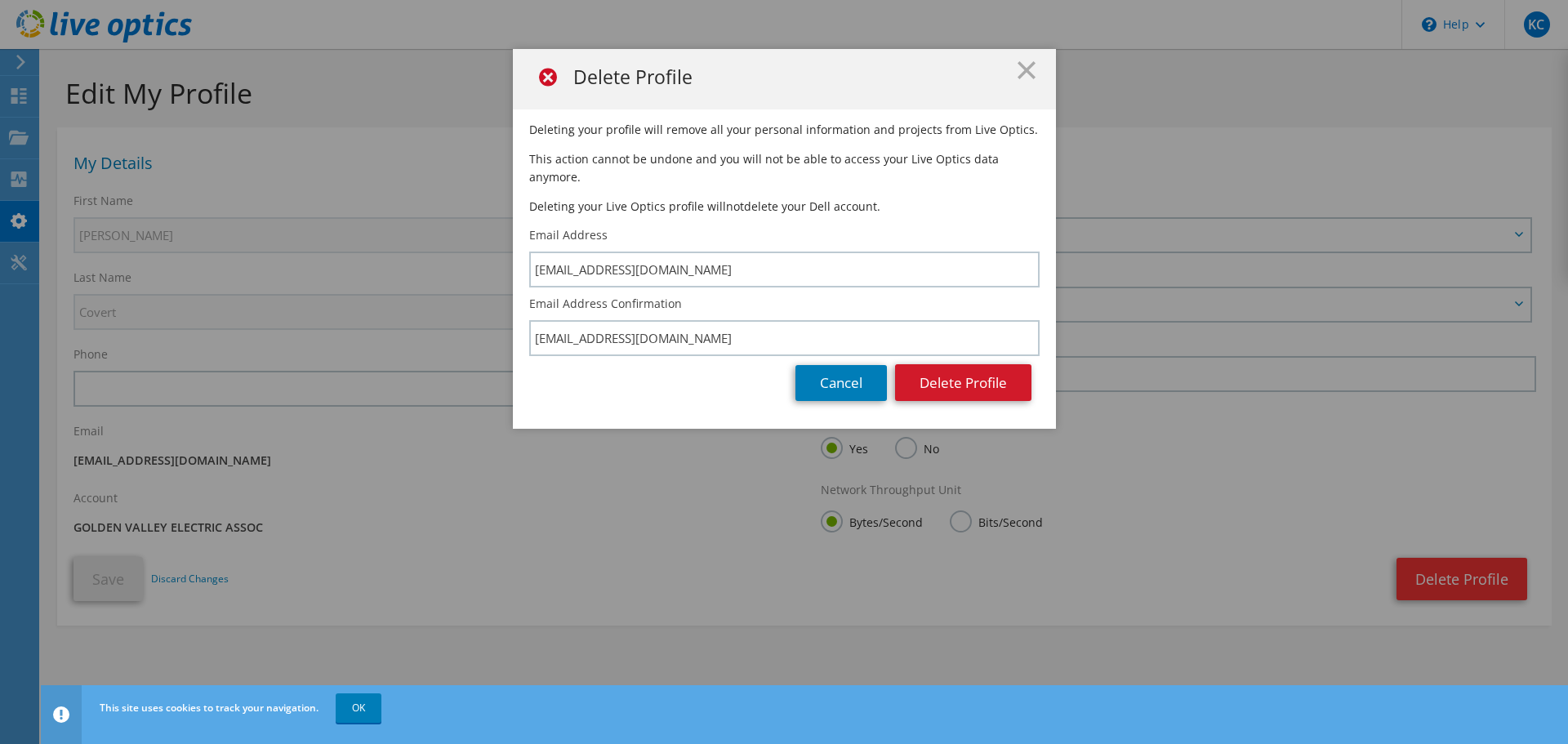
click at [928, 365] on button "Delete Profile" at bounding box center [963, 383] width 137 height 37
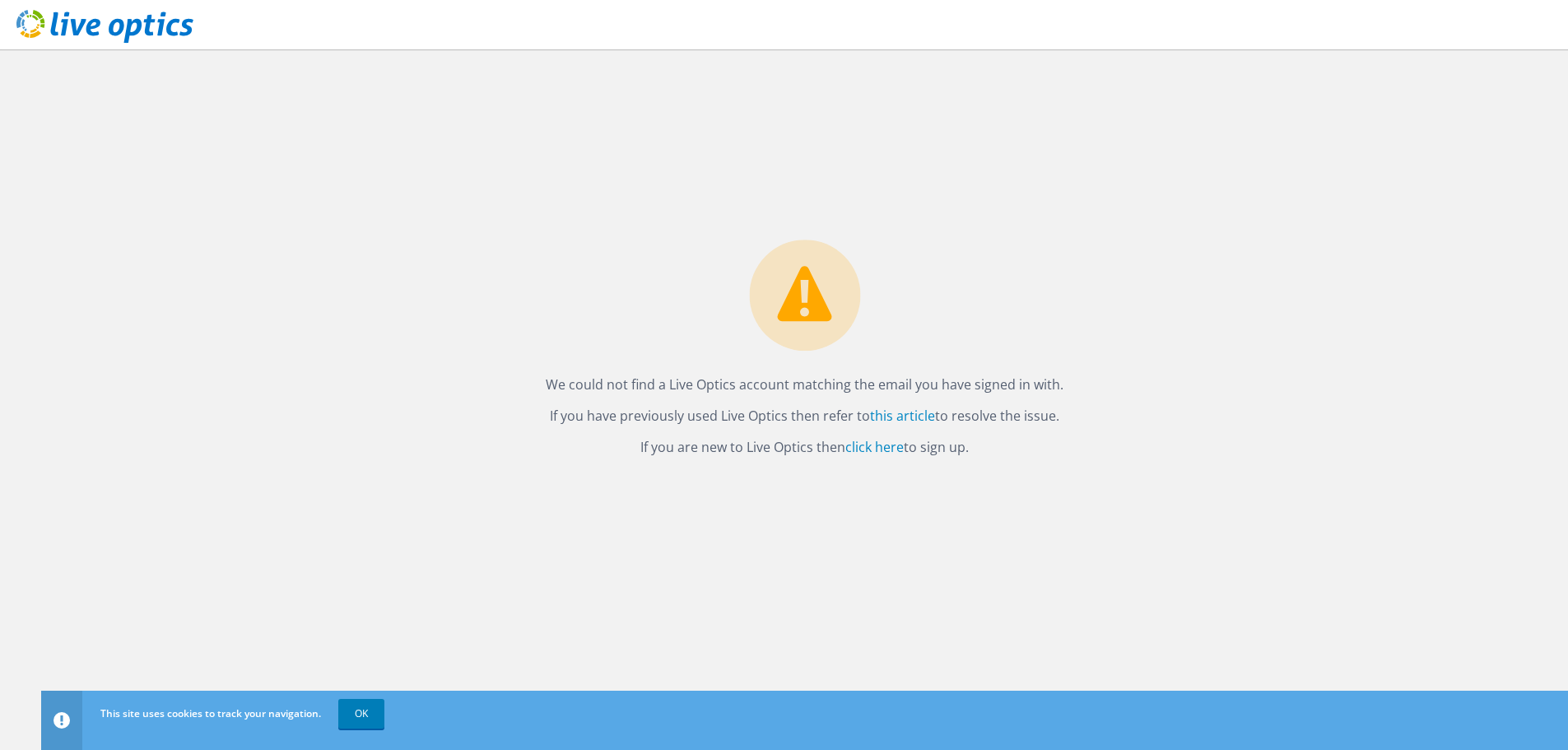
click at [123, 17] on icon at bounding box center [105, 26] width 177 height 33
